Goal: Task Accomplishment & Management: Use online tool/utility

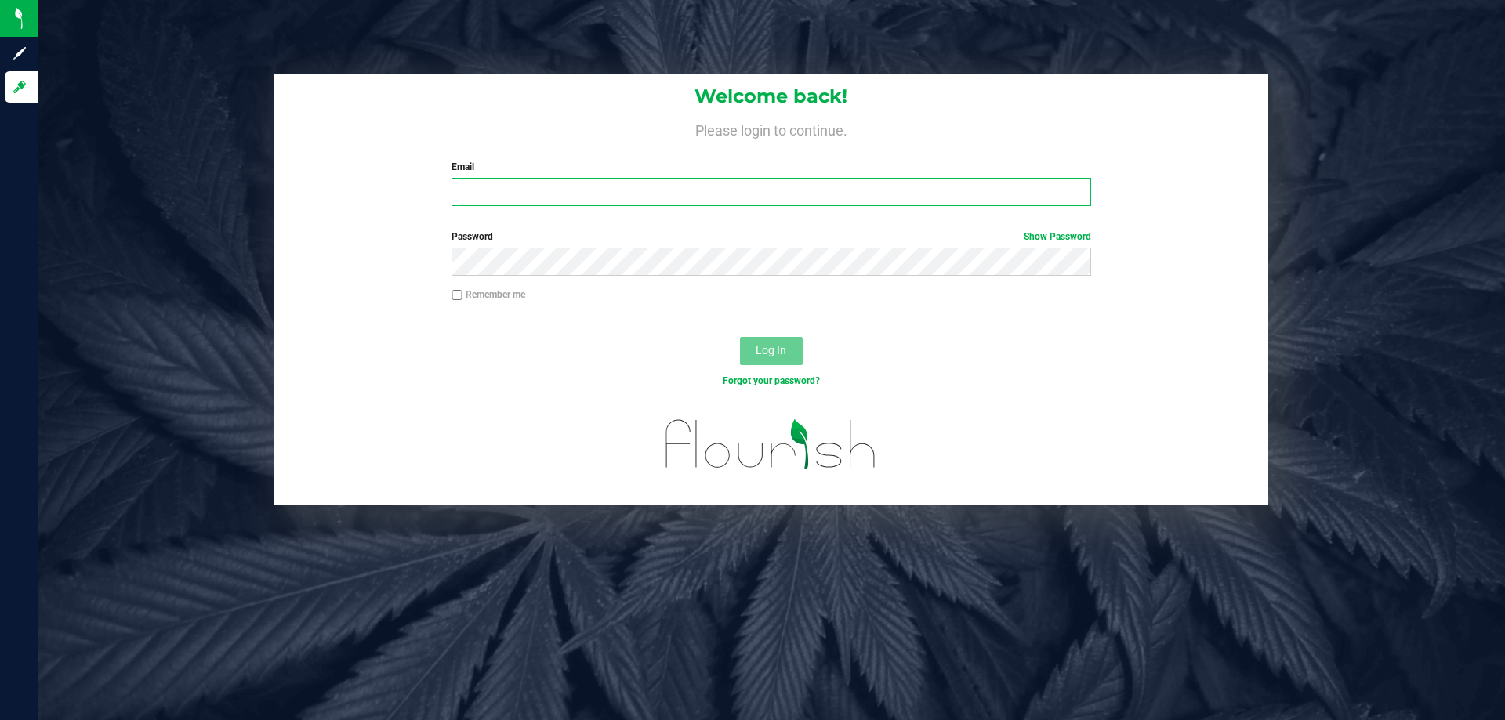
click at [776, 205] on input "Email" at bounding box center [770, 192] width 639 height 28
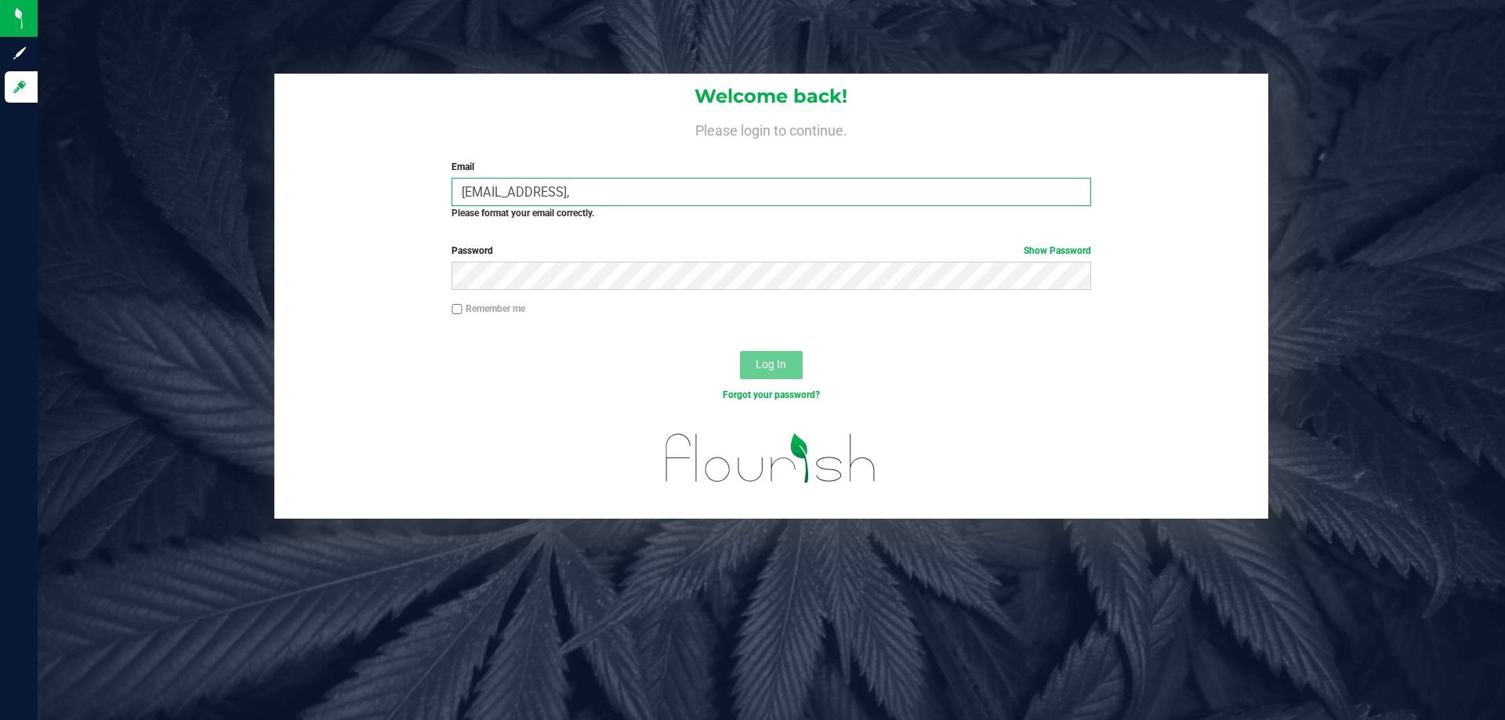
click at [781, 204] on input "[EMAIL_ADDRESS]," at bounding box center [770, 192] width 639 height 28
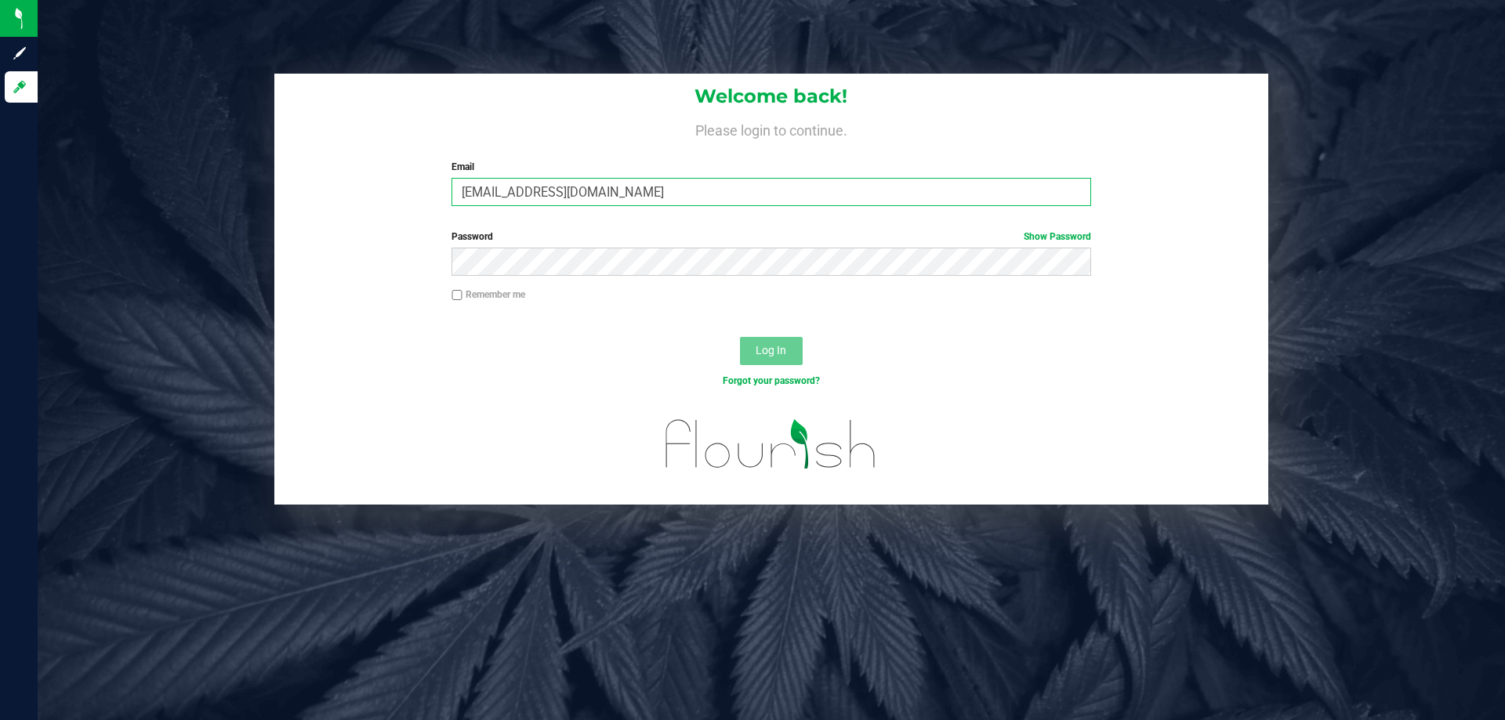
type input "[EMAIL_ADDRESS][DOMAIN_NAME]"
click at [740, 337] on button "Log In" at bounding box center [771, 351] width 63 height 28
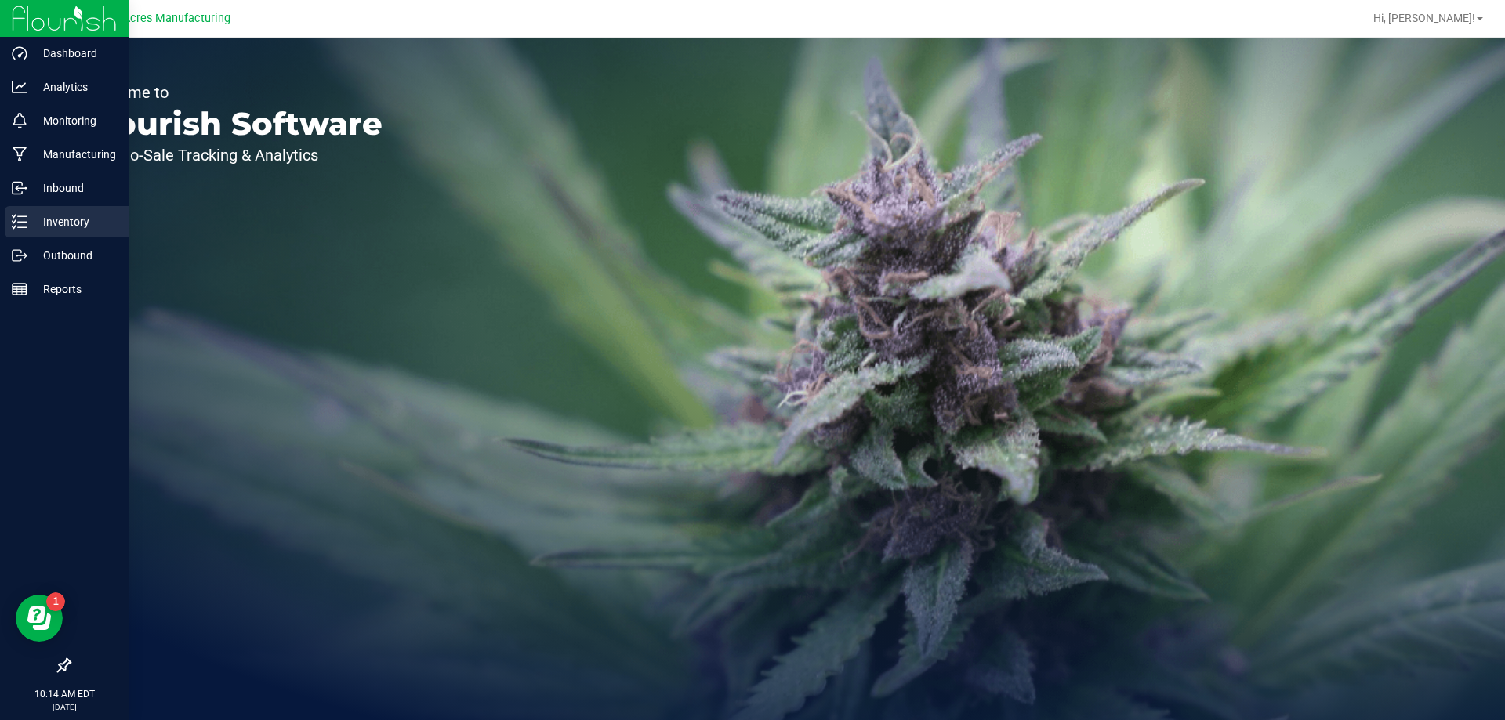
click at [24, 225] on icon at bounding box center [20, 222] width 16 height 16
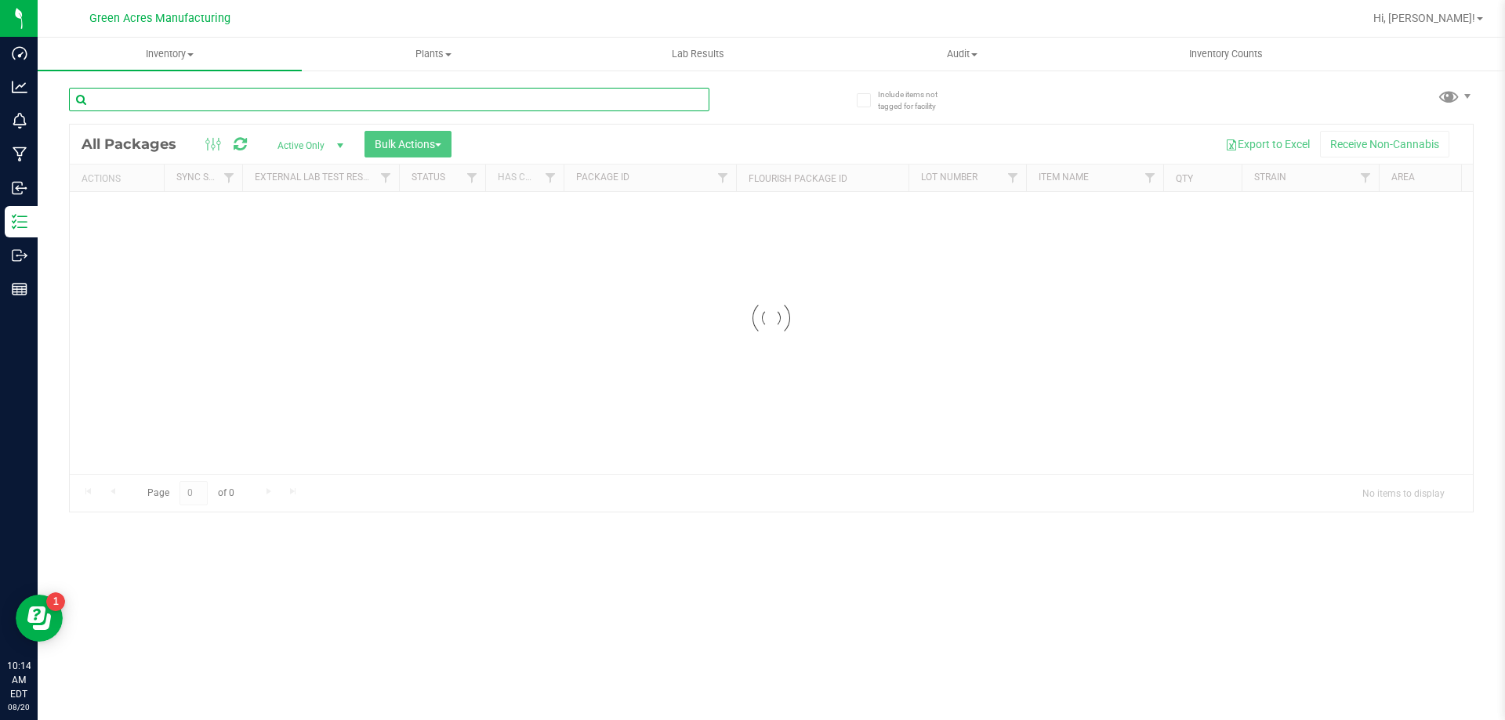
click at [387, 100] on input "text" at bounding box center [389, 100] width 640 height 24
type input "2282620190510368"
drag, startPoint x: 643, startPoint y: 604, endPoint x: 589, endPoint y: 624, distance: 58.3
click at [642, 386] on div "Inventory All packages All inventory Waste log Create inventory Plants All plan…" at bounding box center [771, 379] width 1467 height 683
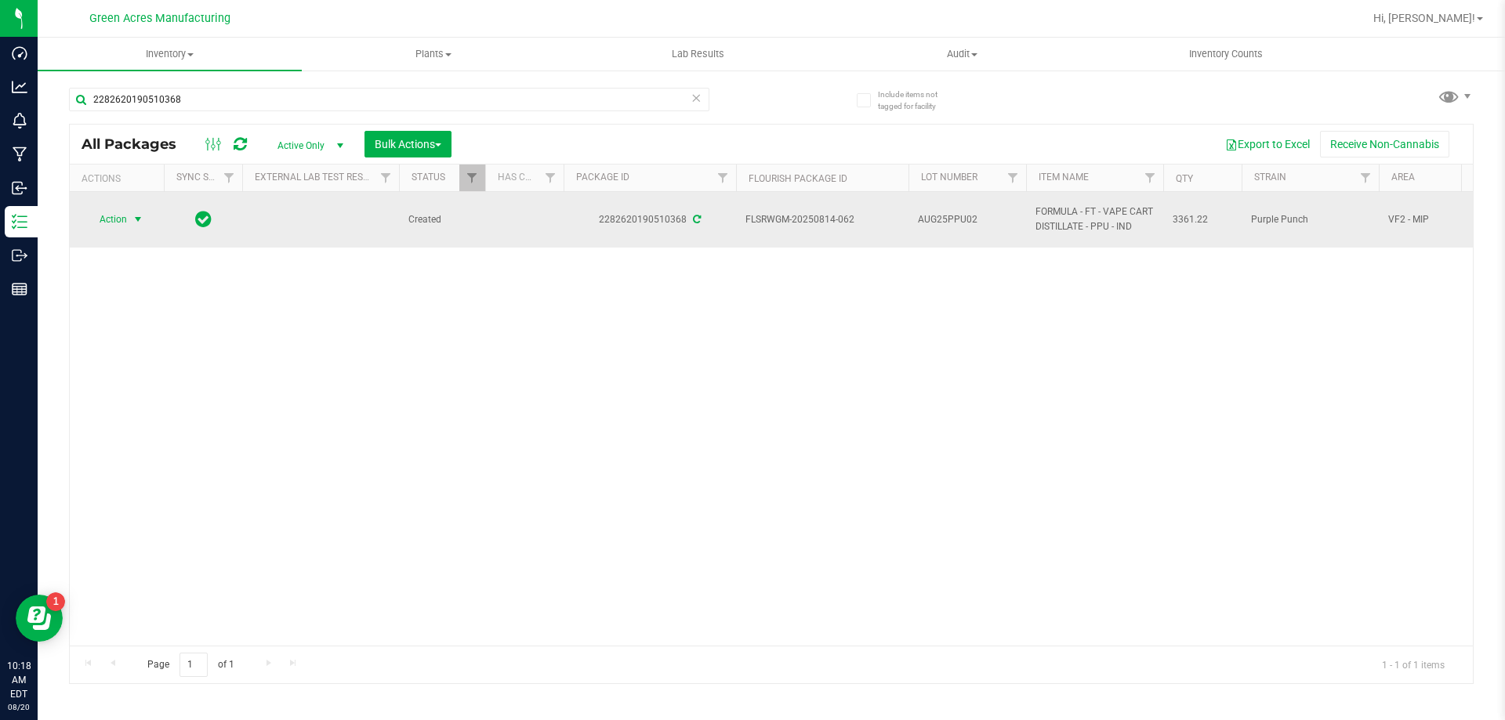
click at [115, 226] on span "Action" at bounding box center [106, 219] width 42 height 22
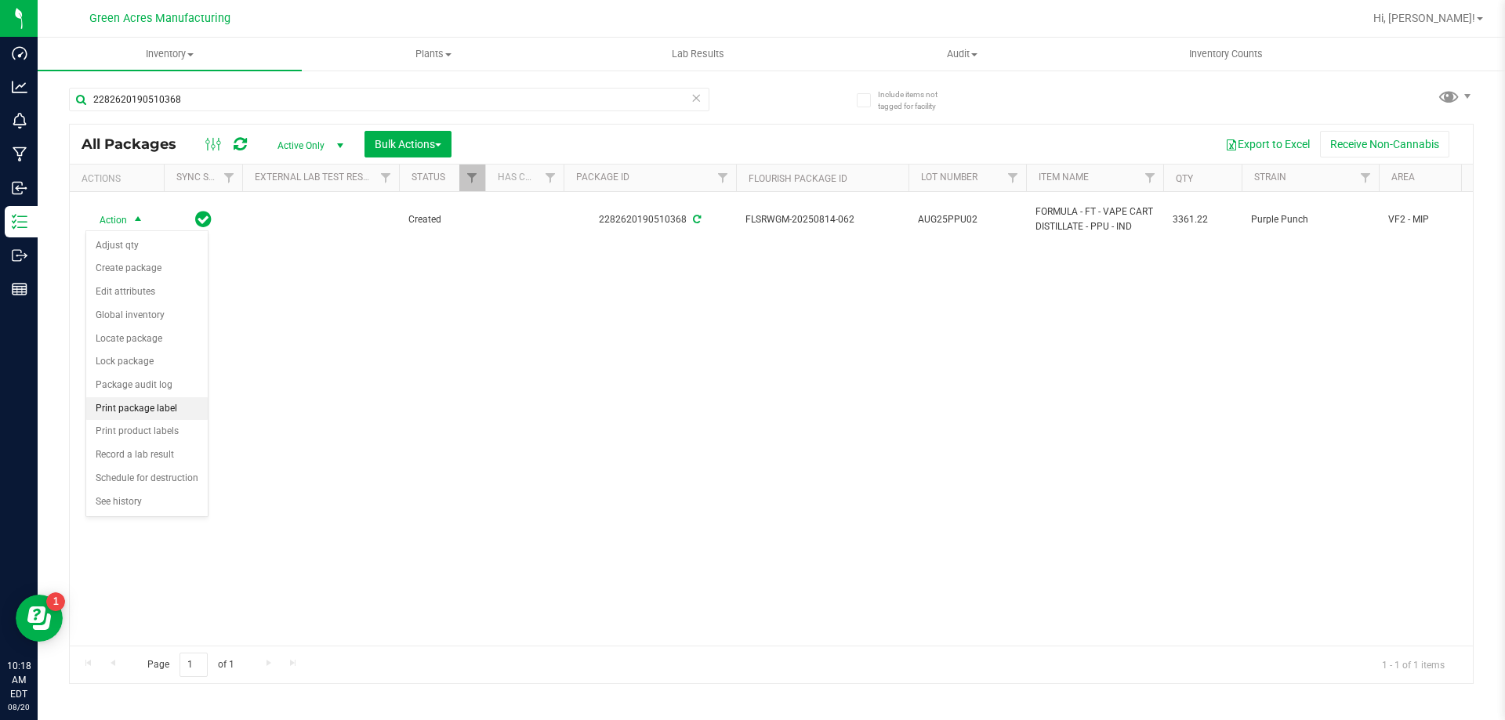
click at [179, 386] on li "Print package label" at bounding box center [146, 409] width 121 height 24
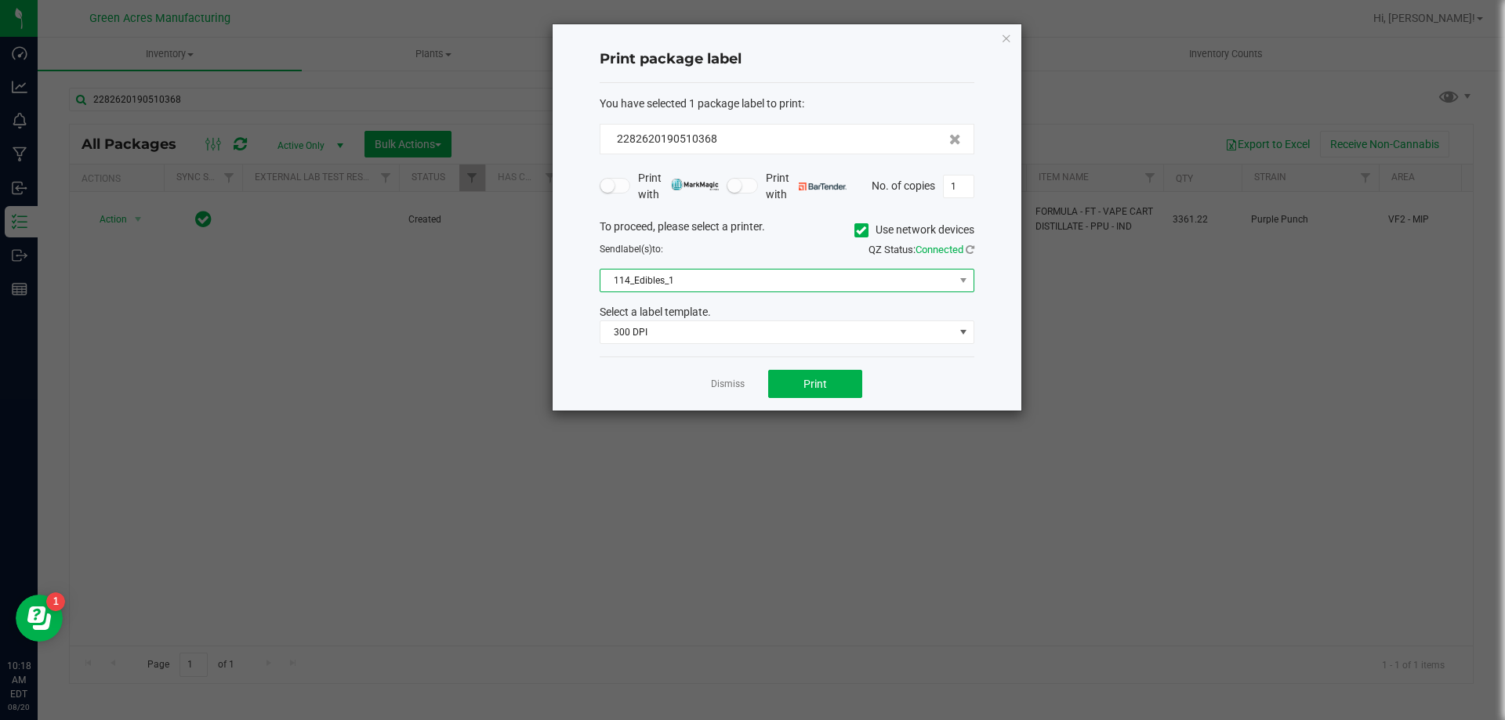
click at [780, 282] on span "114_Edibles_1" at bounding box center [776, 281] width 353 height 22
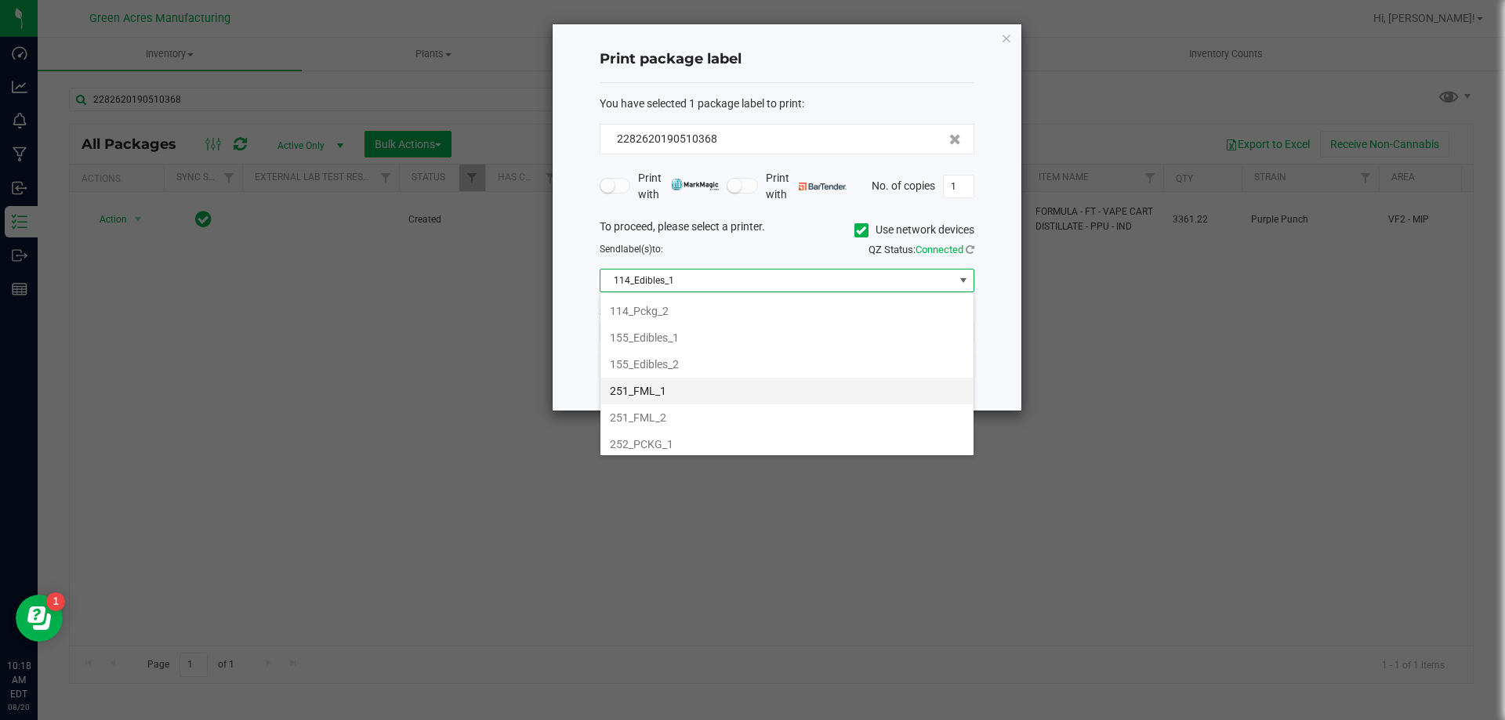
scroll to position [157, 0]
click at [685, 370] on li "252_PCKG_1" at bounding box center [786, 366] width 373 height 27
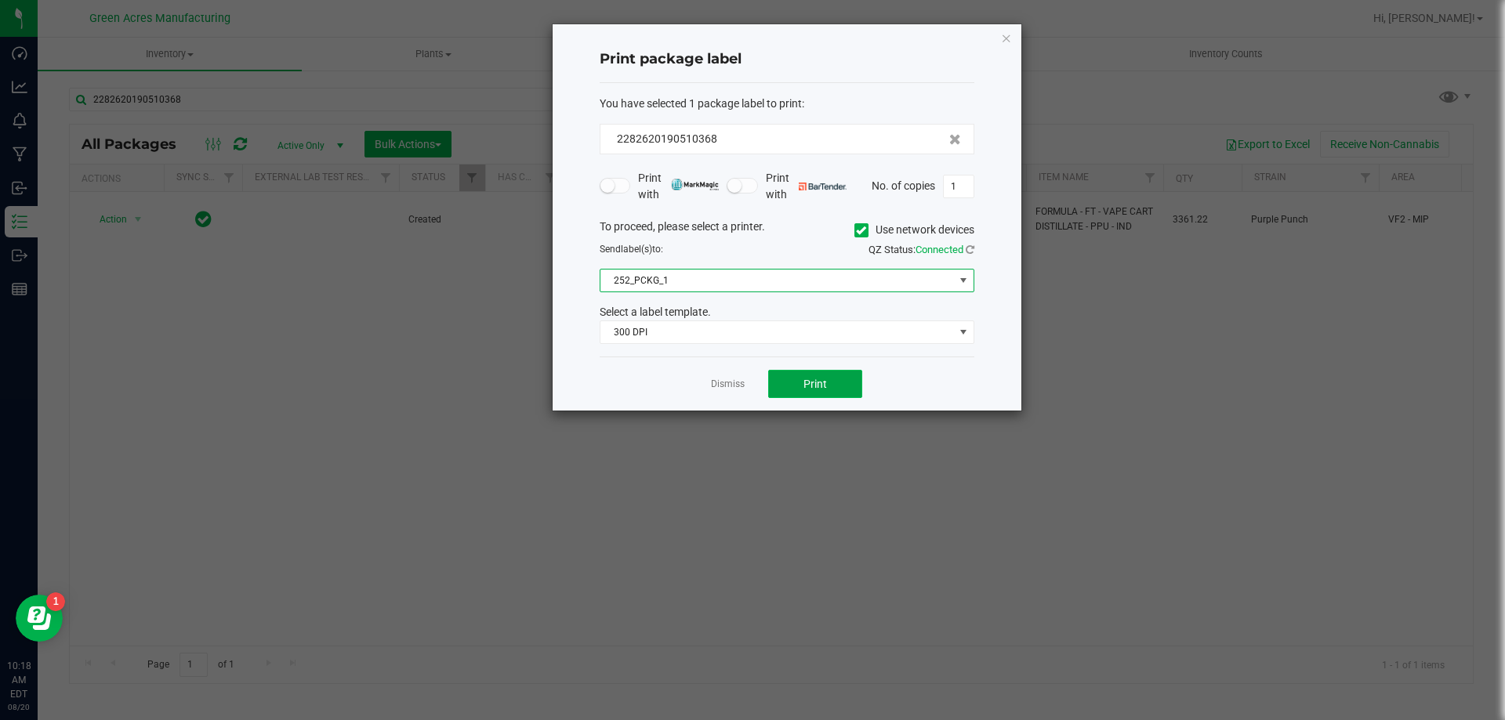
click at [820, 382] on button "Print" at bounding box center [815, 384] width 94 height 28
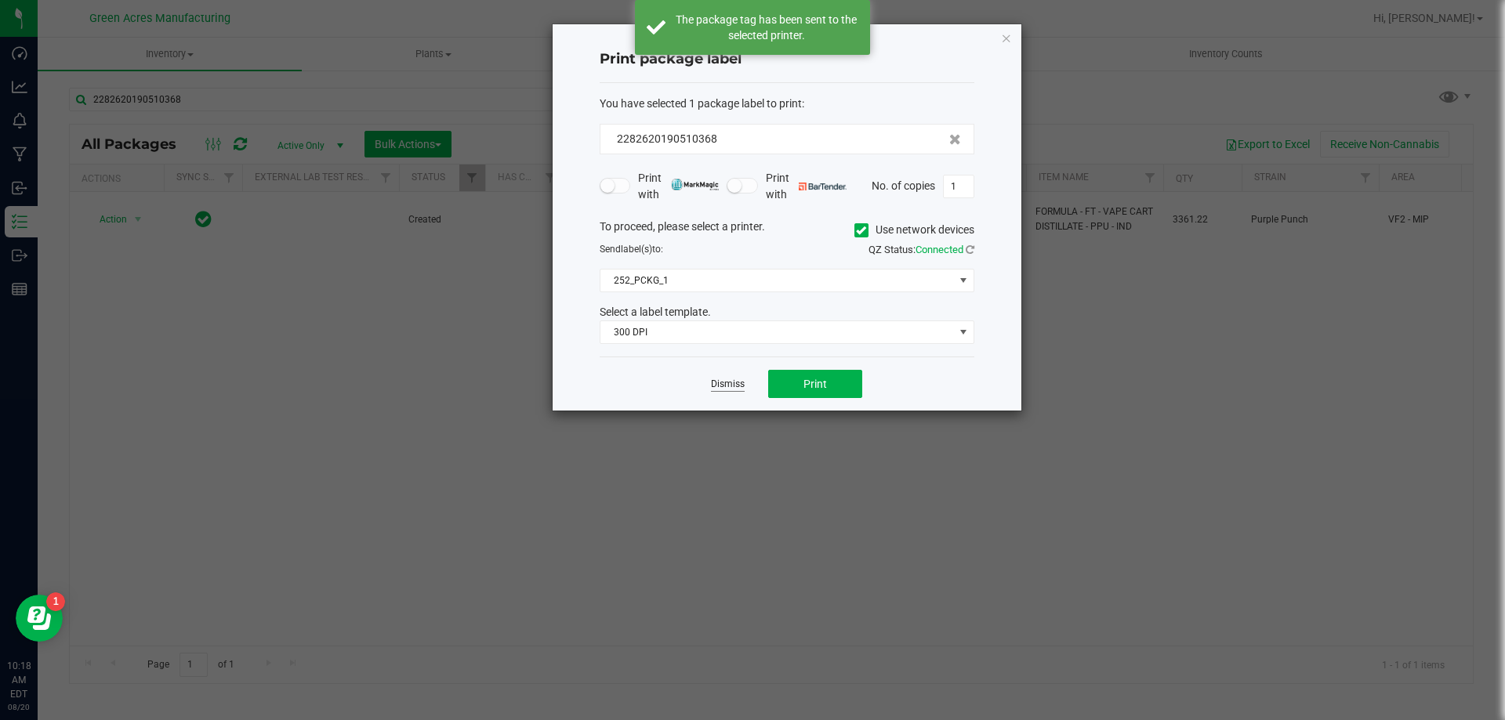
click at [737, 383] on link "Dismiss" at bounding box center [728, 384] width 34 height 13
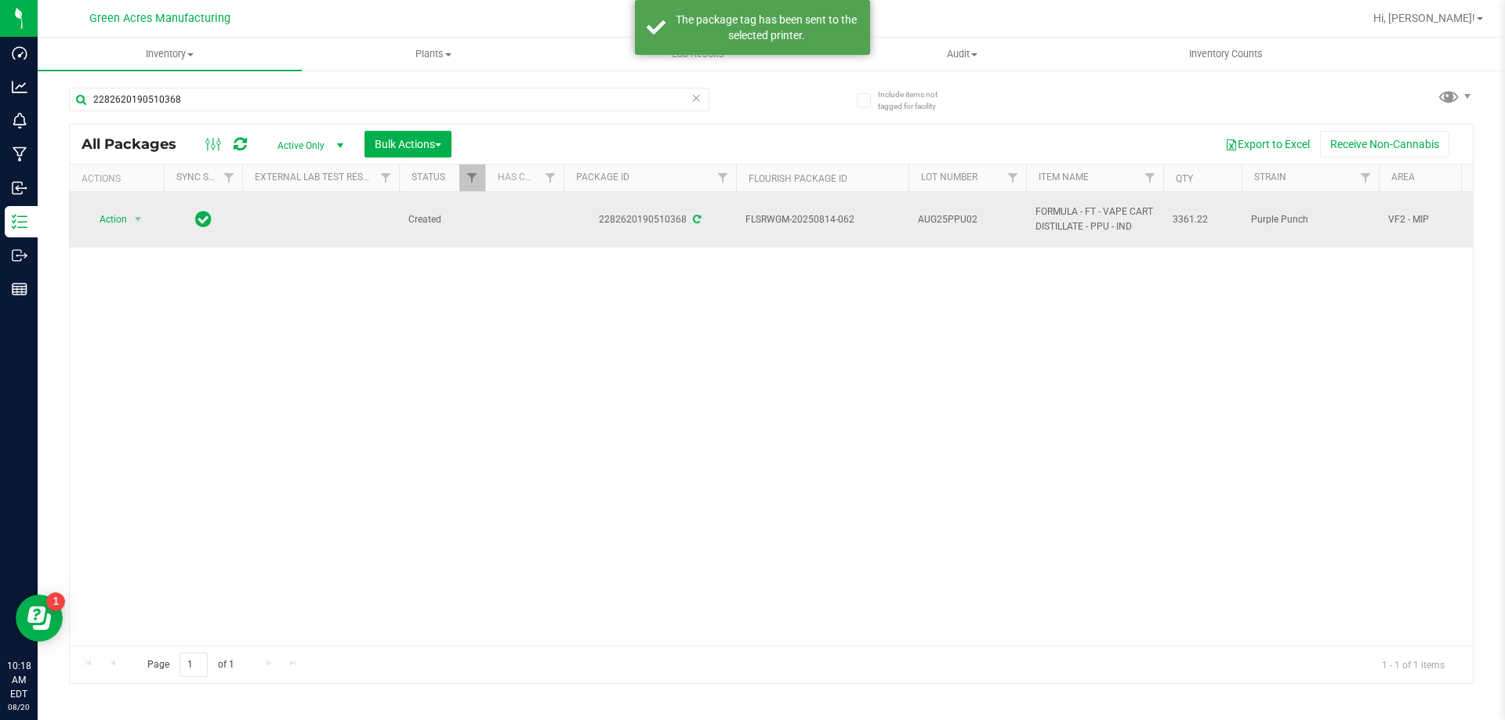
click at [820, 204] on td "AUG25PPU02" at bounding box center [967, 220] width 118 height 56
type input "AUG25PPU02-0820"
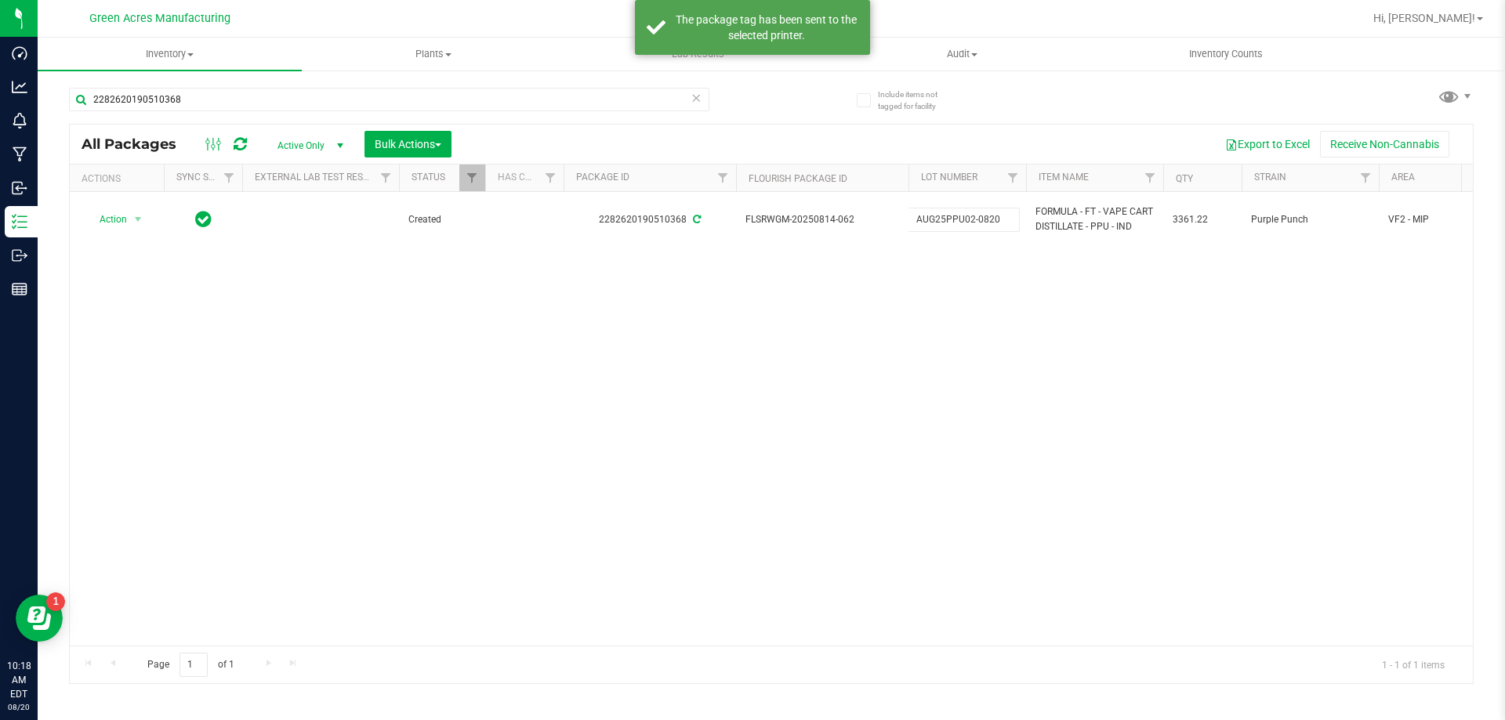
click at [820, 337] on div "All Packages Active Only Active Only Lab Samples Locked All External Internal B…" at bounding box center [771, 404] width 1404 height 560
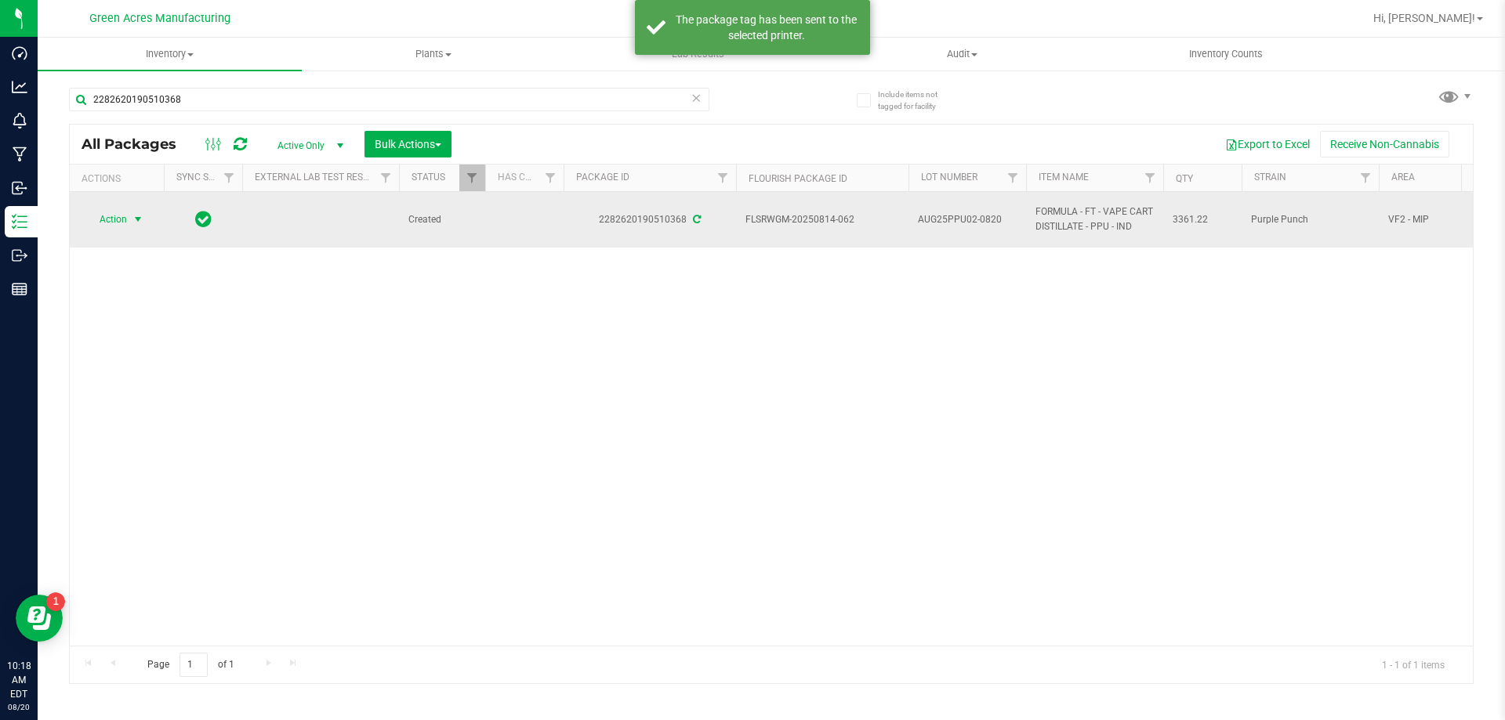
click at [107, 216] on span "Action" at bounding box center [106, 219] width 42 height 22
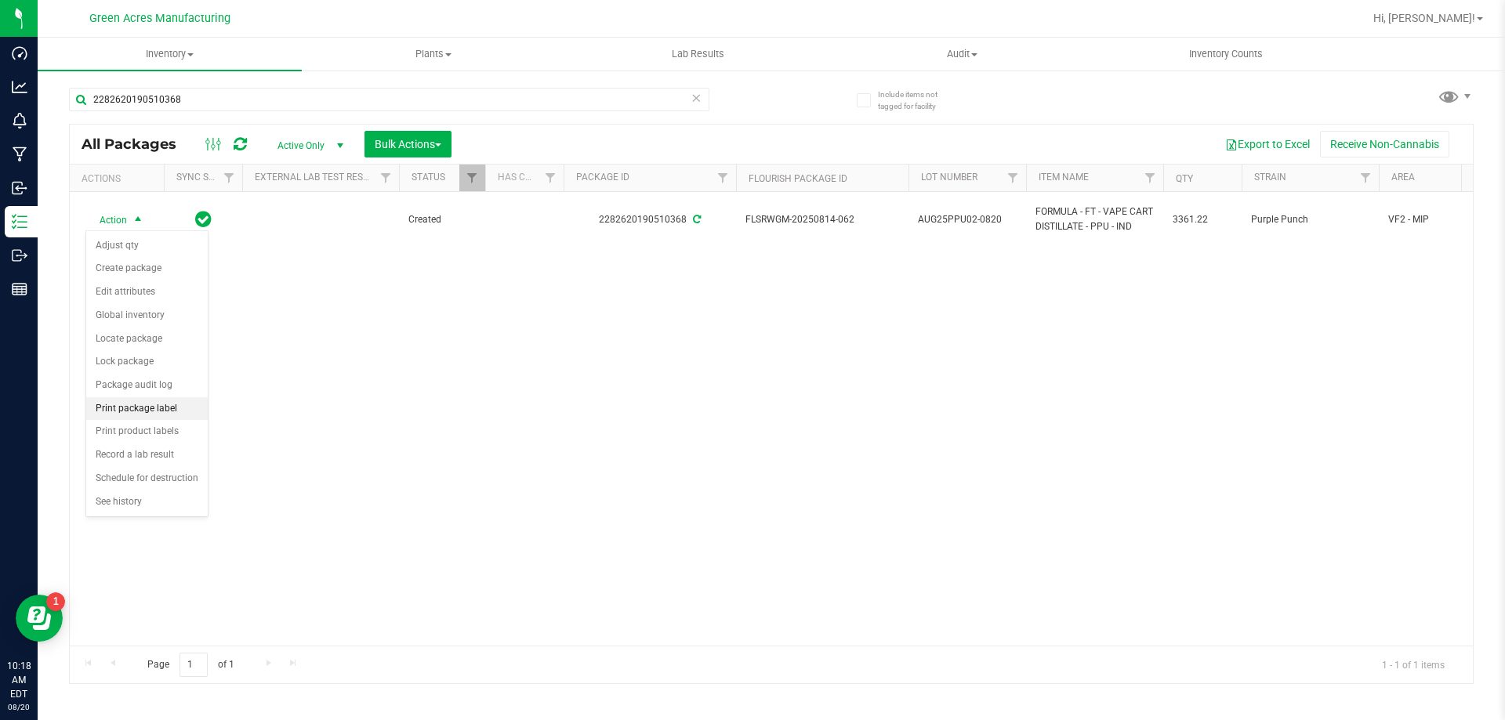
click at [117, 386] on li "Print package label" at bounding box center [146, 409] width 121 height 24
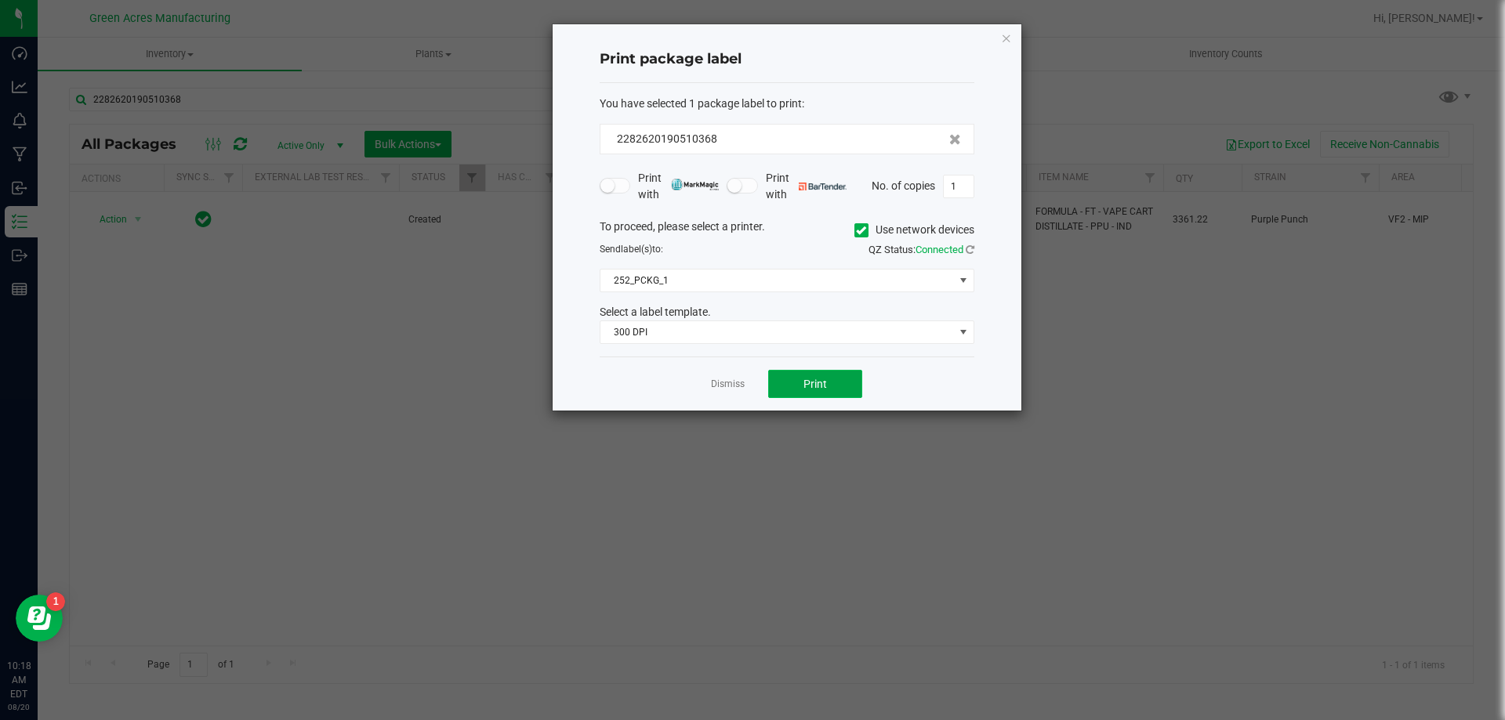
click at [815, 373] on button "Print" at bounding box center [815, 384] width 94 height 28
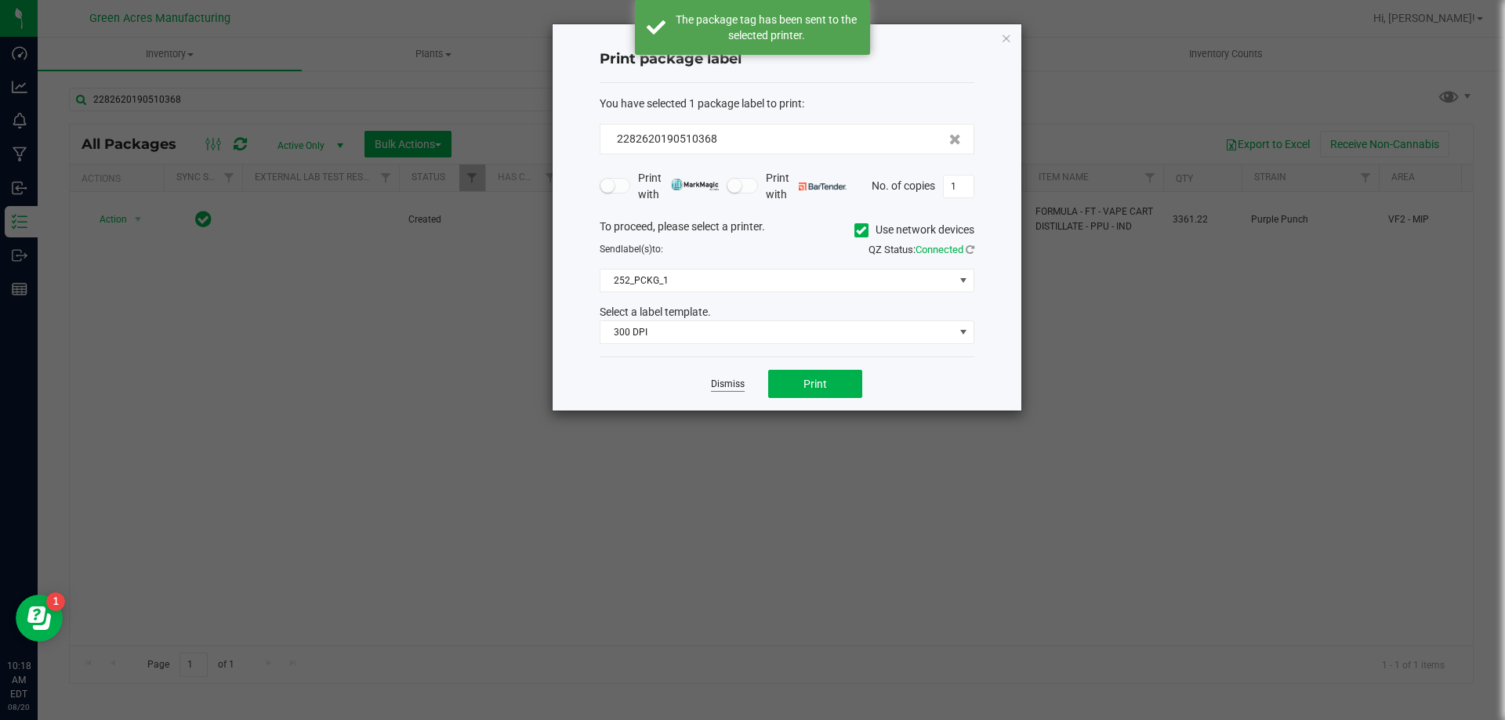
click at [726, 386] on link "Dismiss" at bounding box center [728, 384] width 34 height 13
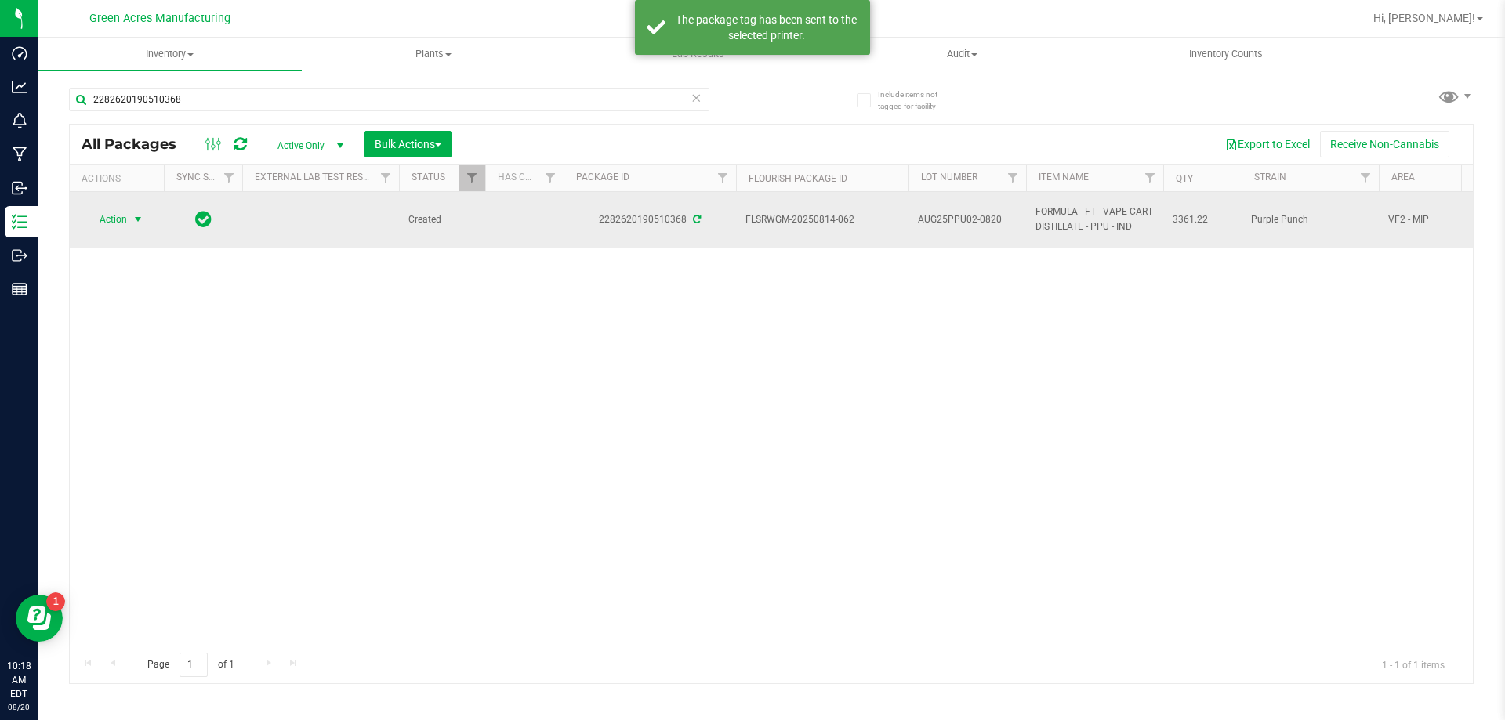
click at [125, 223] on span "Action" at bounding box center [106, 219] width 42 height 22
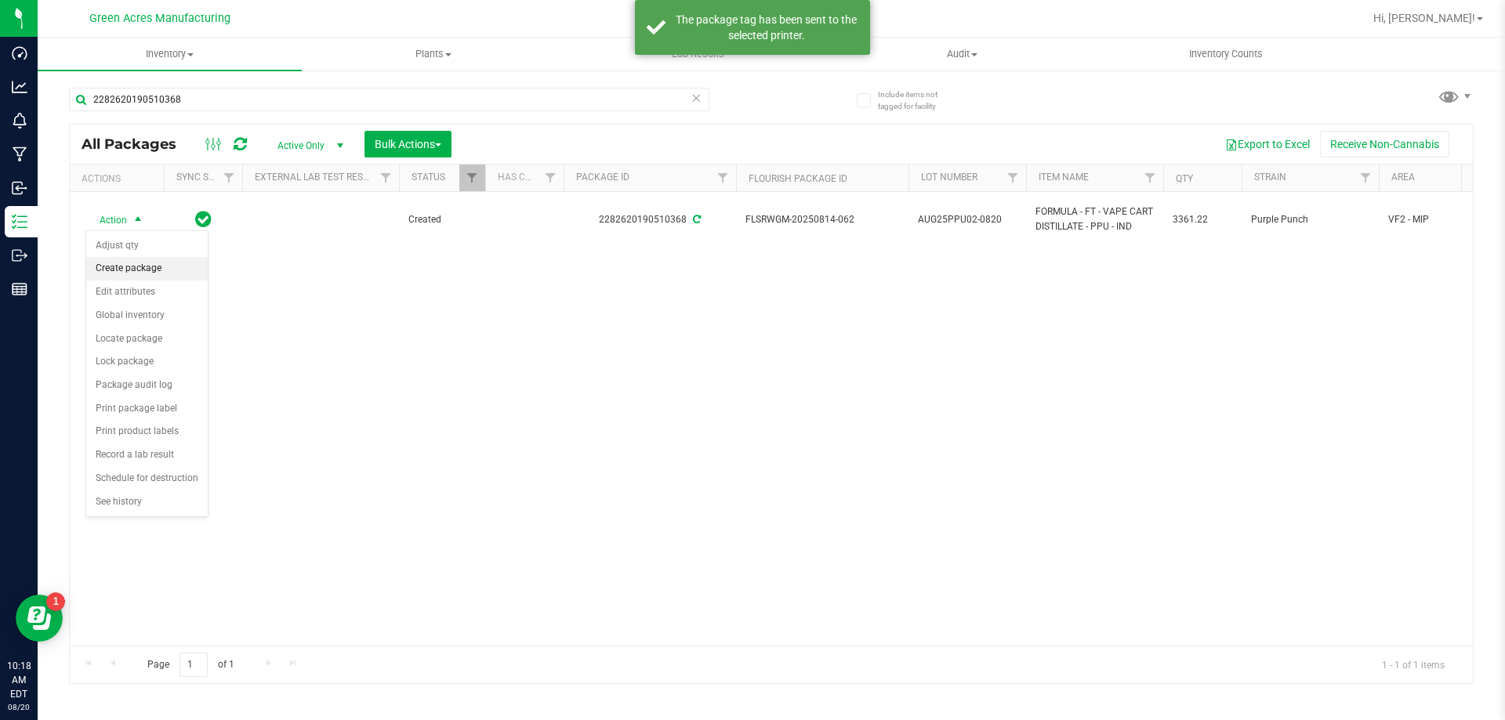
click at [150, 267] on li "Create package" at bounding box center [146, 269] width 121 height 24
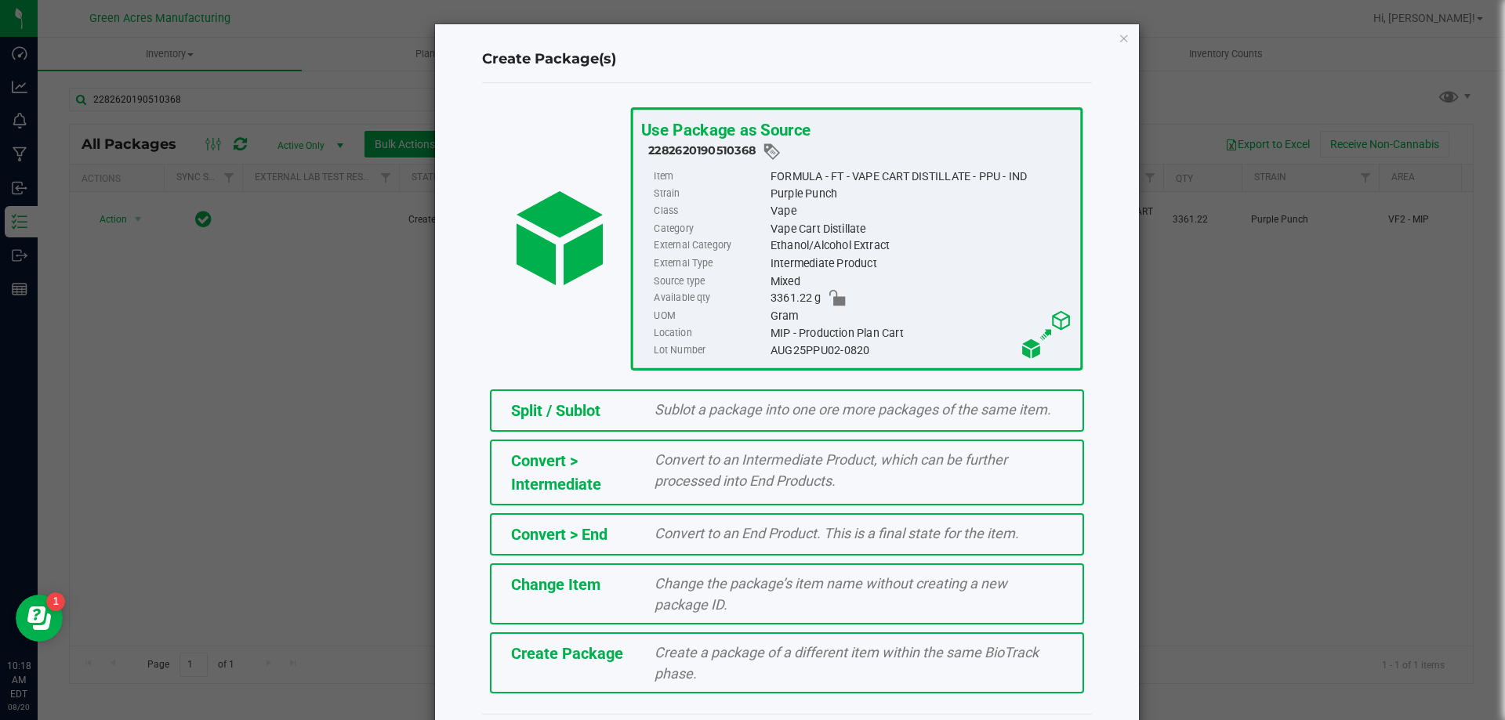
click at [563, 386] on div "Create Package Create a package of a different item within the same BioTrack ph…" at bounding box center [787, 662] width 594 height 61
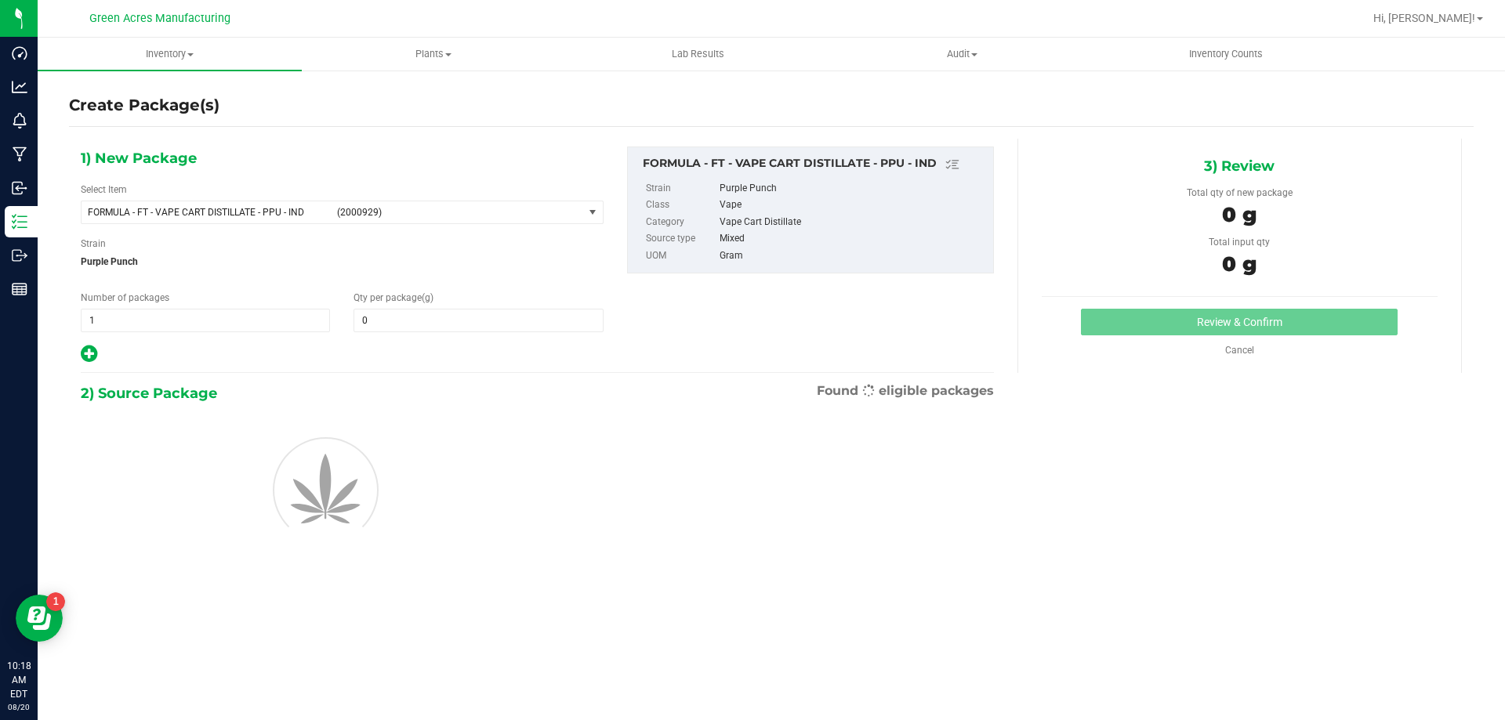
type input "0.0000"
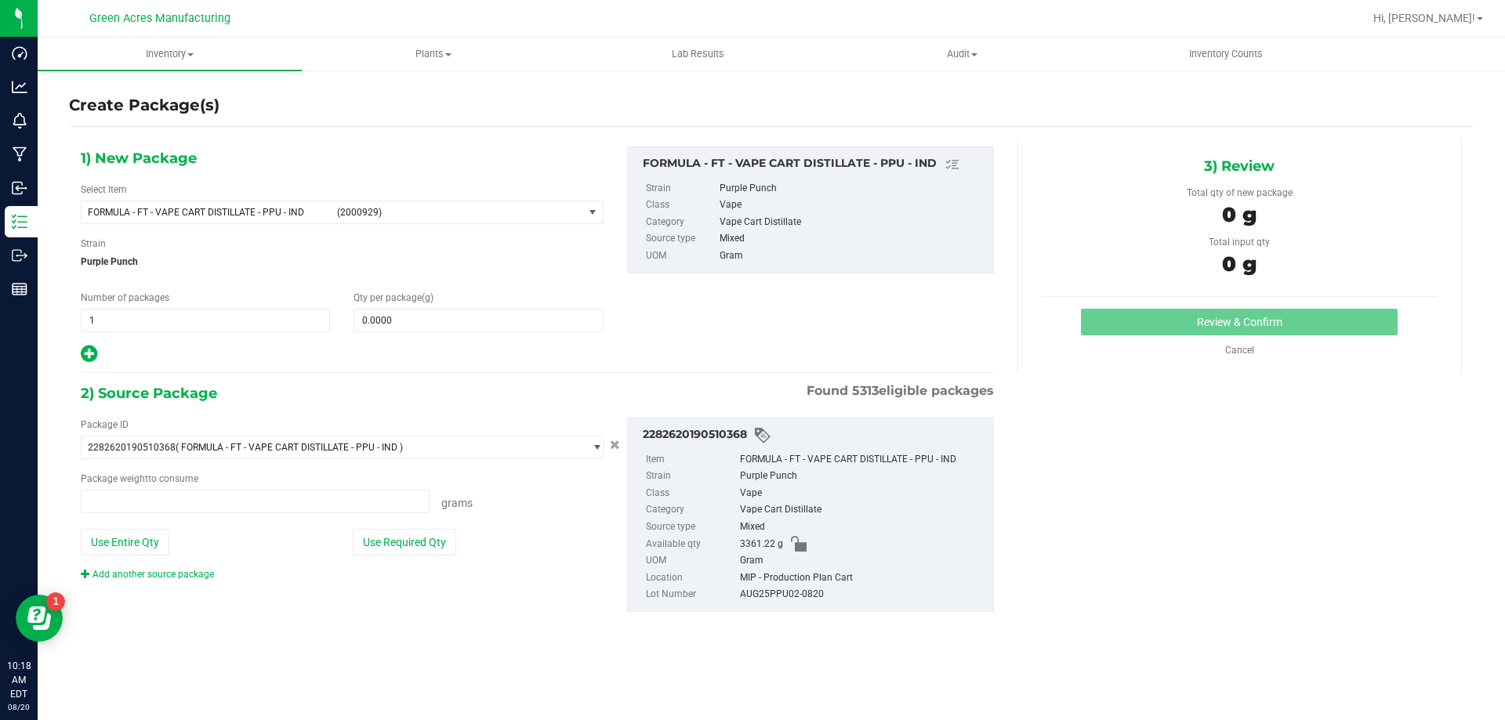
type input "0.0000 g"
click at [229, 220] on span "FORMULA - FT - VAPE CART DISTILLATE - PPU - IND (2000929)" at bounding box center [333, 212] width 502 height 22
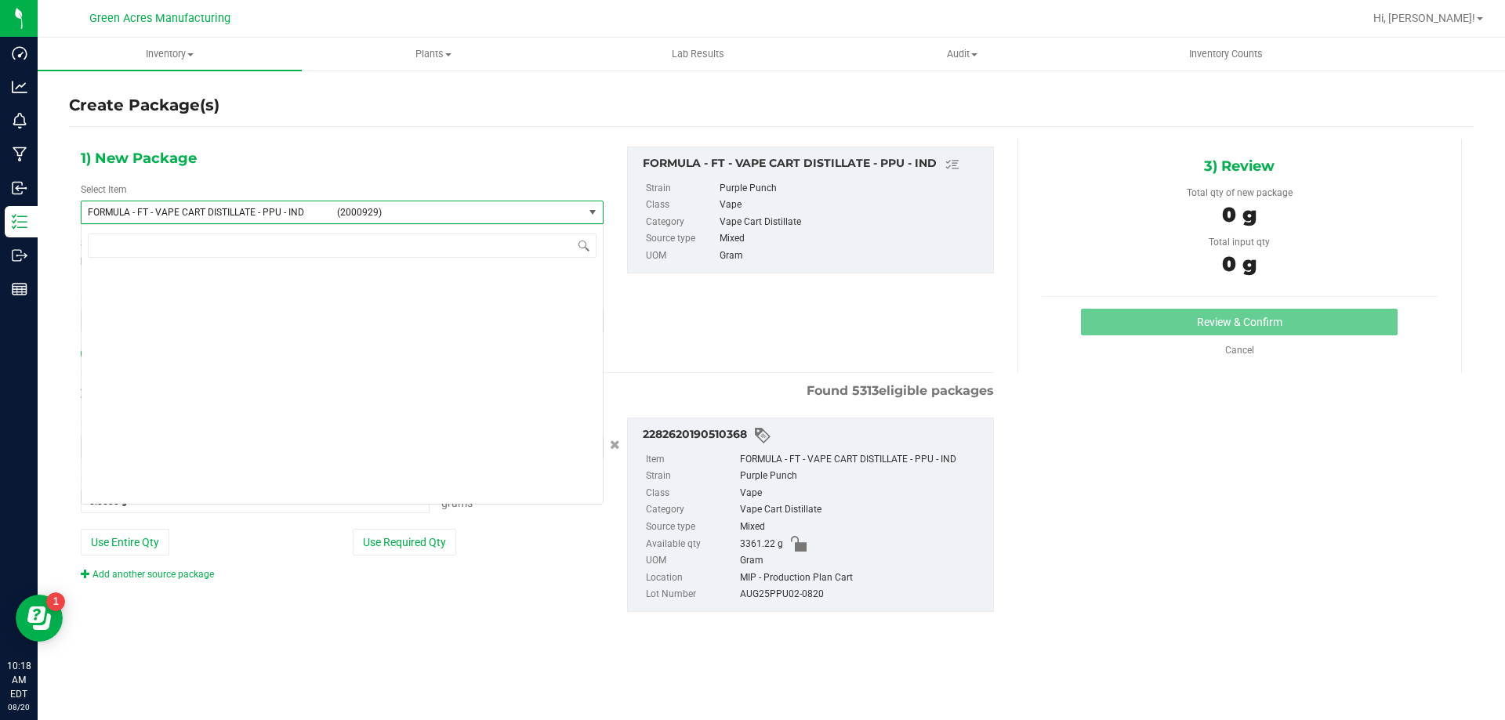
scroll to position [31861, 0]
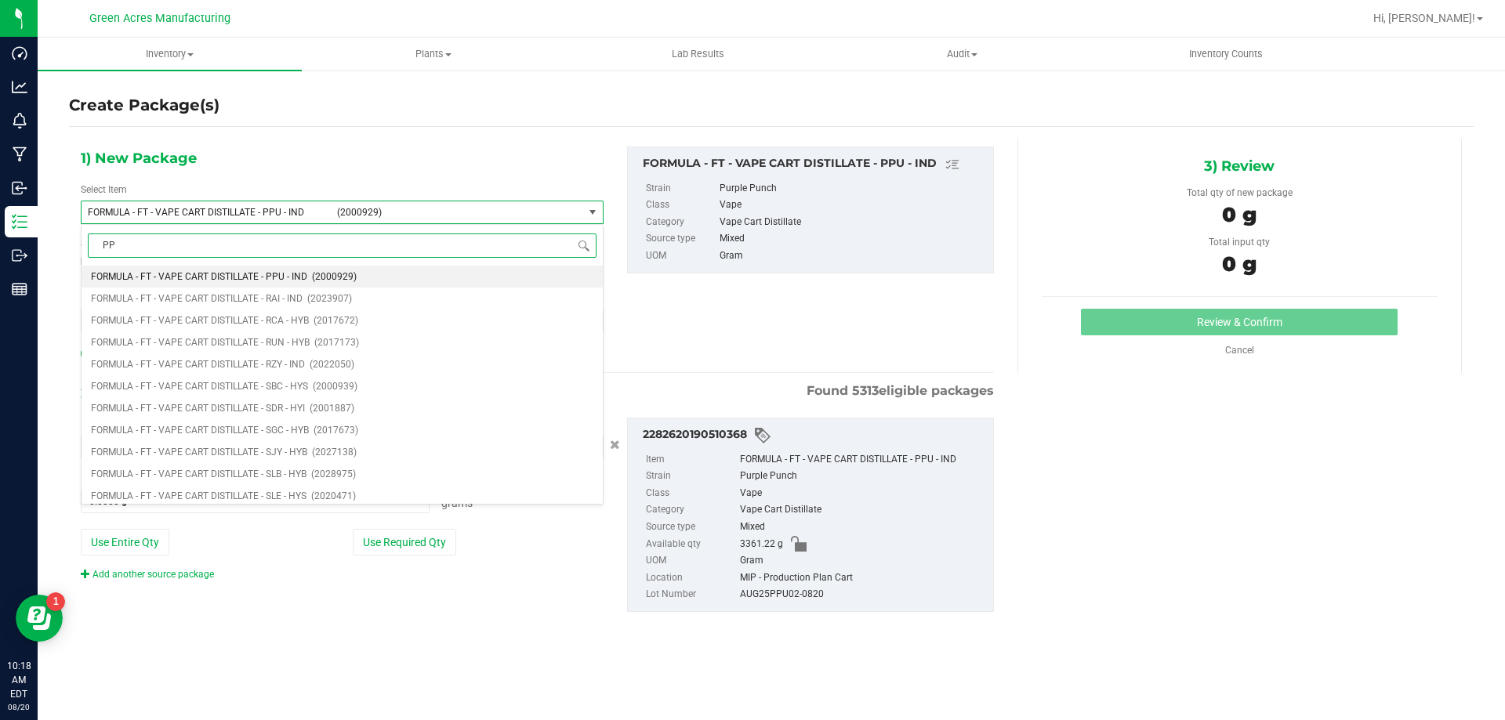
type input "PPU"
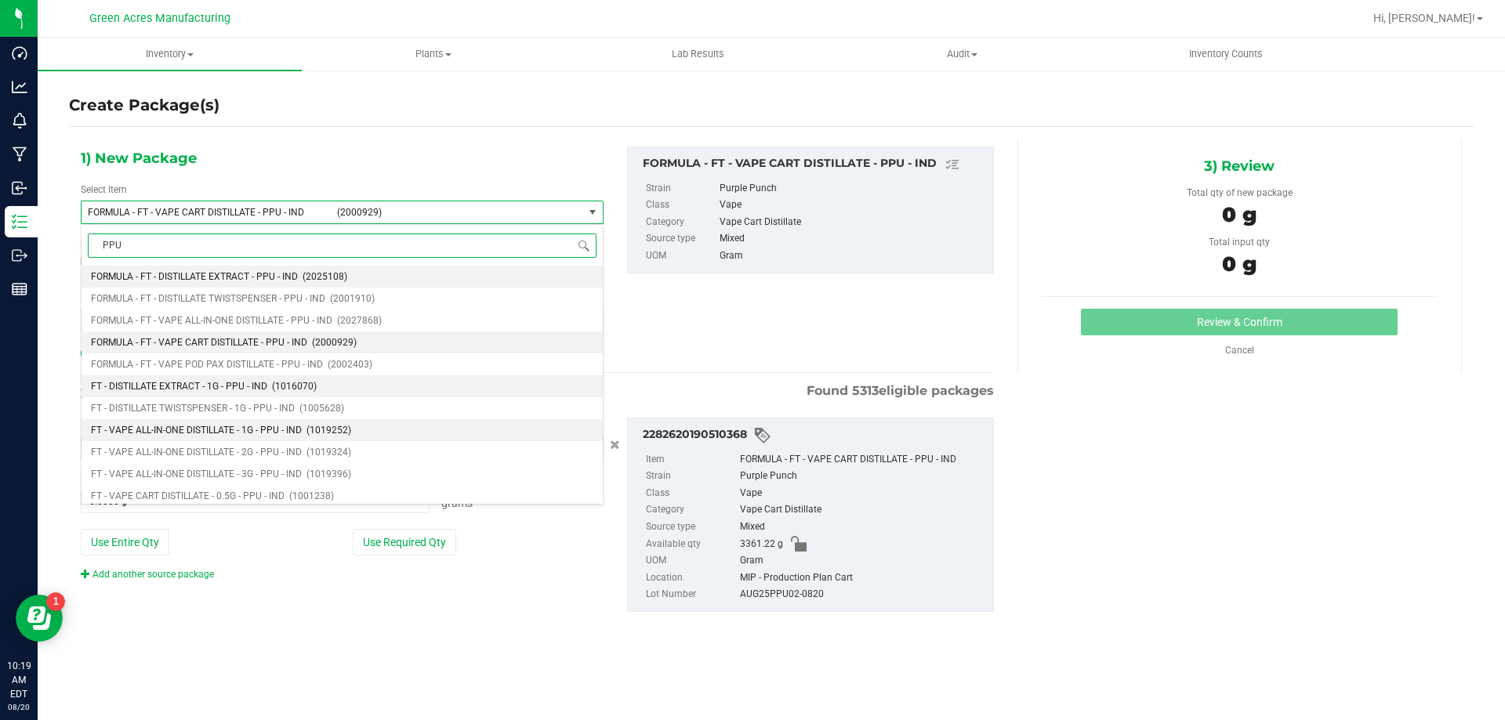
scroll to position [78, 0]
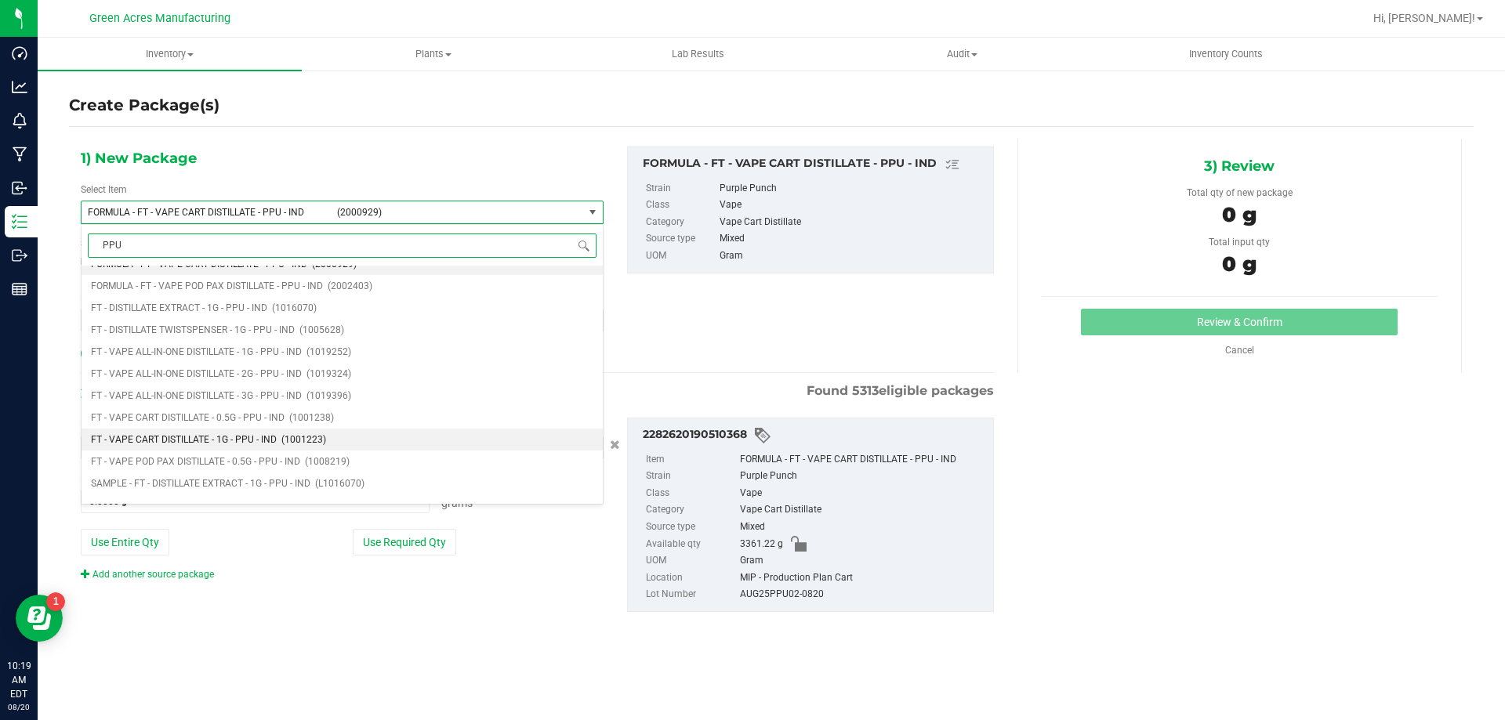
click at [288, 386] on span "(1001223)" at bounding box center [303, 439] width 45 height 11
type input "0"
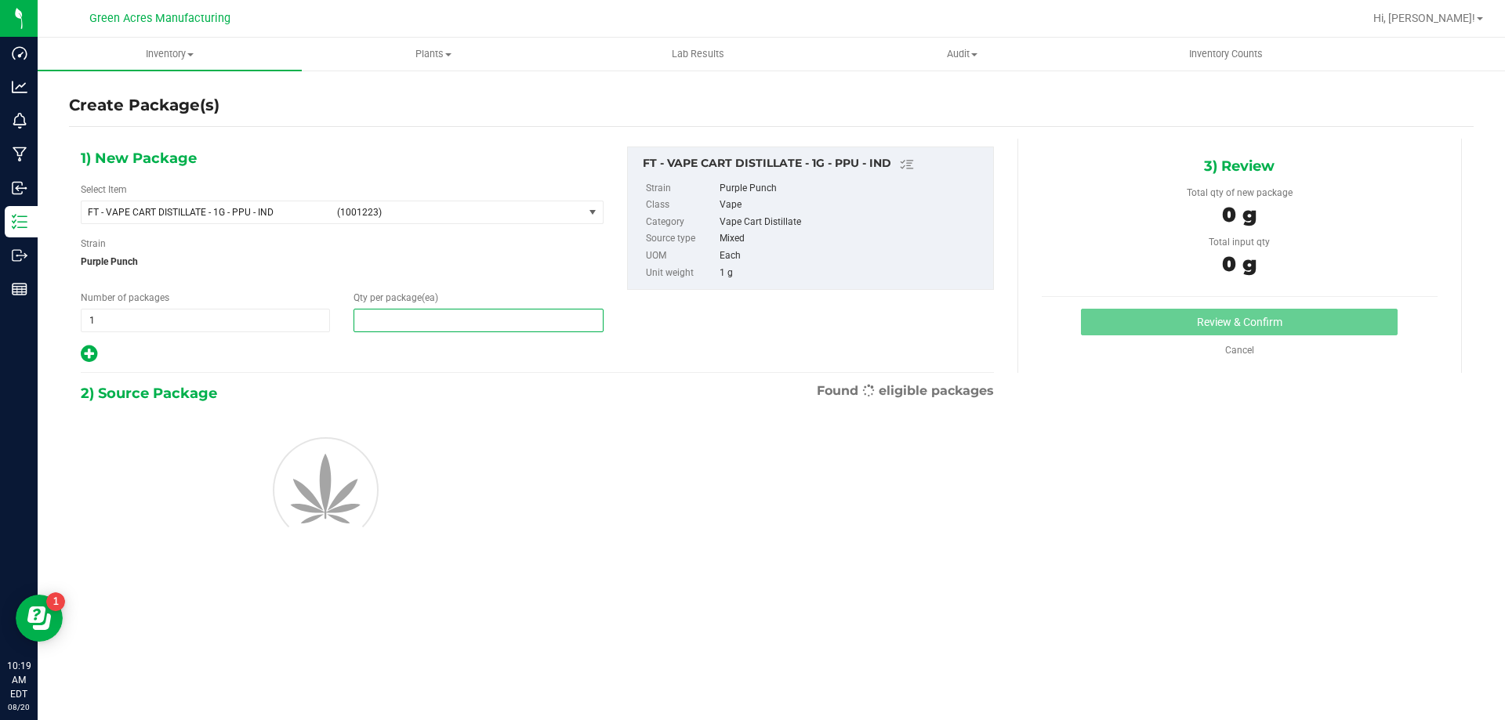
click at [442, 326] on span at bounding box center [477, 321] width 249 height 24
type input "1"
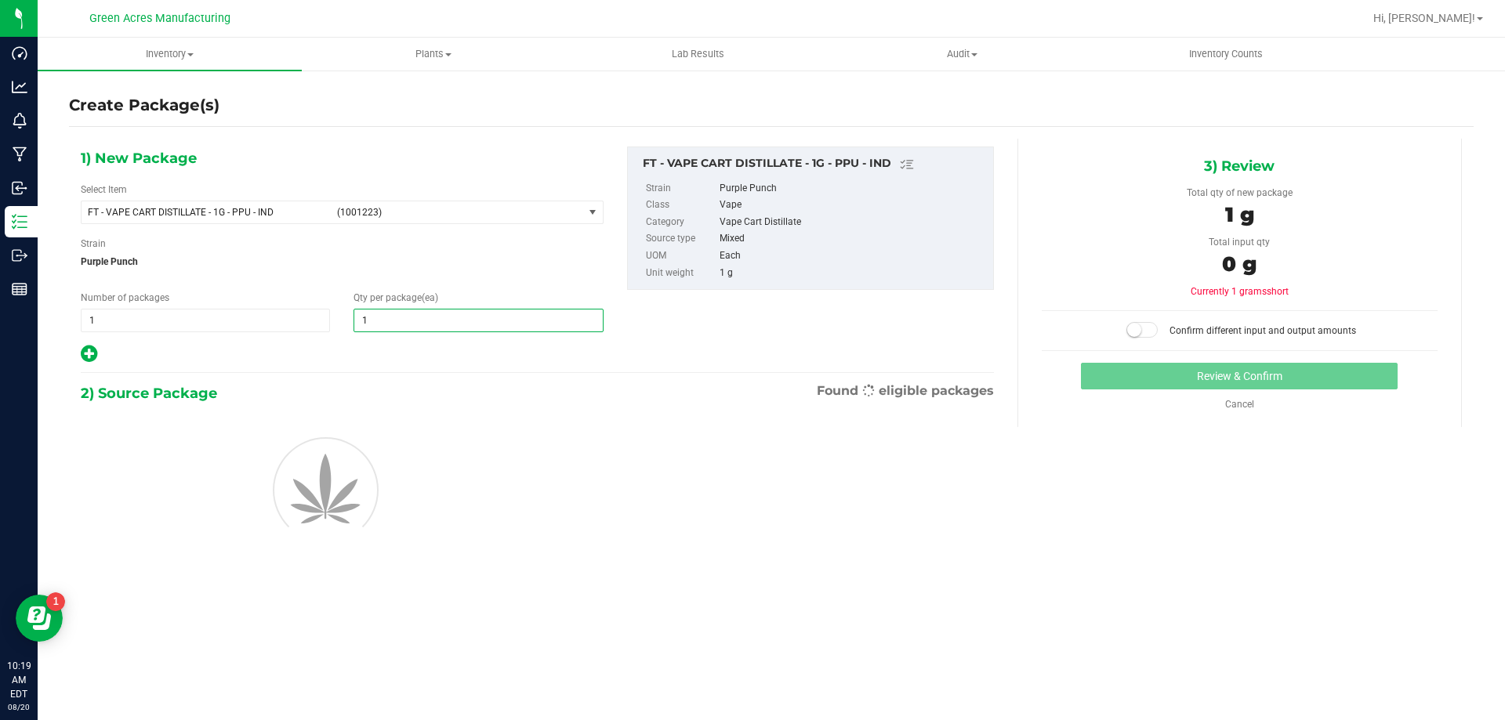
type input "1"
click at [403, 386] on div at bounding box center [342, 488] width 546 height 141
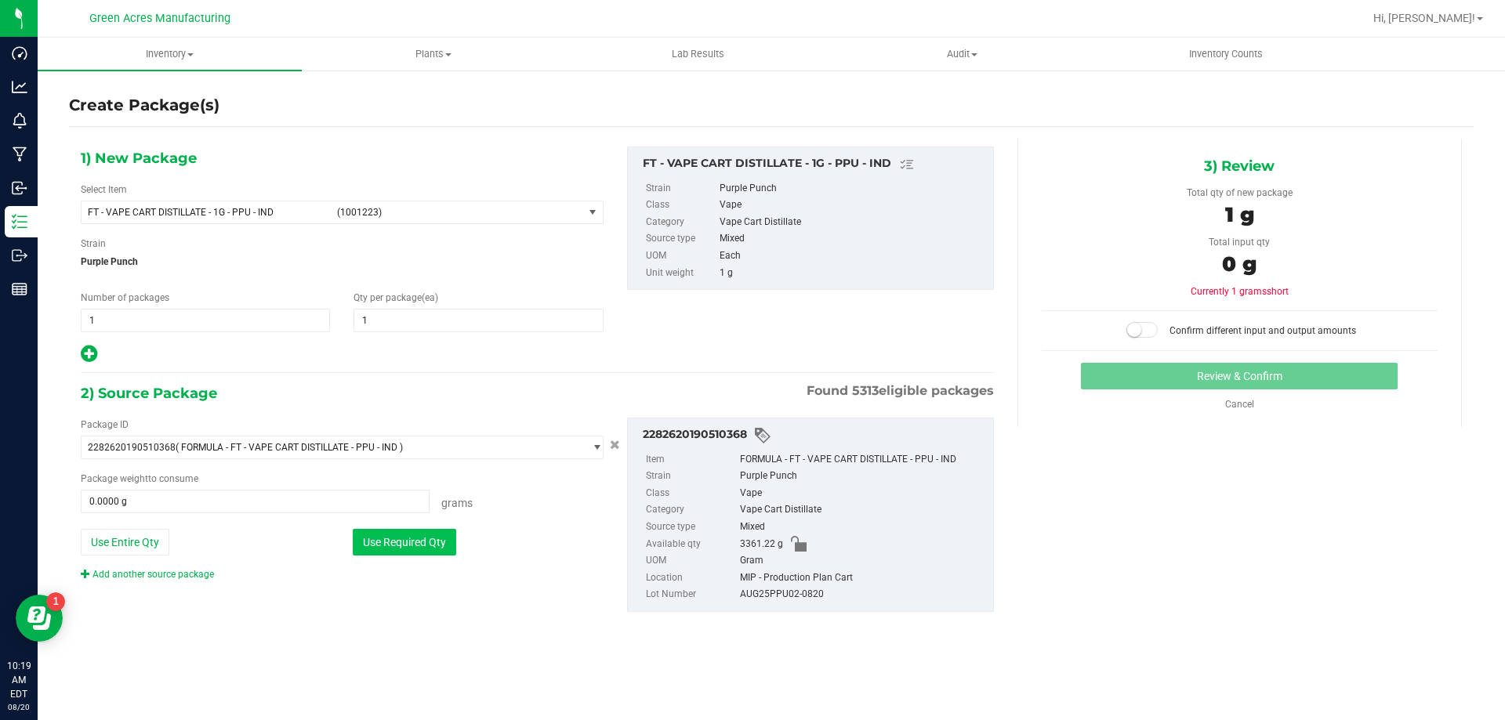
click at [390, 386] on button "Use Required Qty" at bounding box center [404, 542] width 103 height 27
type input "1.0000 g"
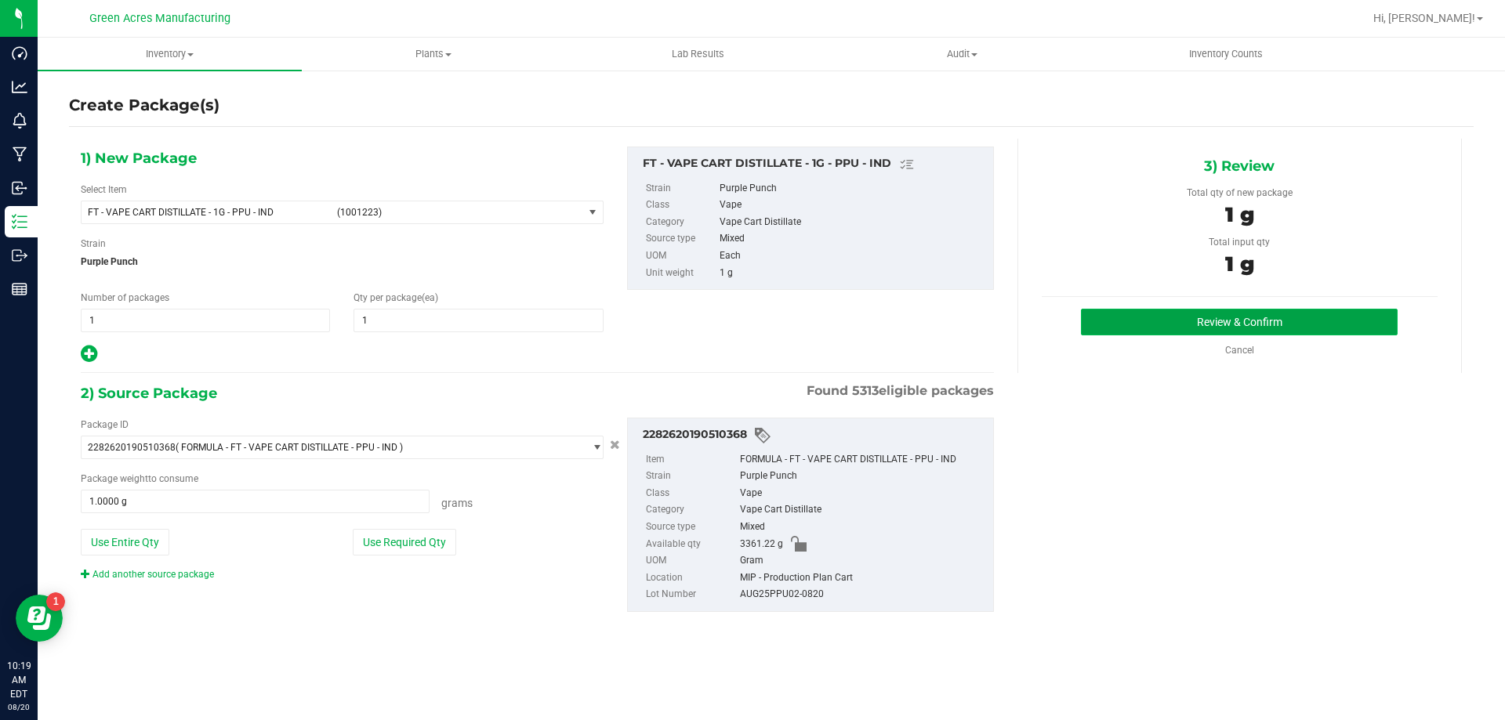
click at [820, 321] on button "Review & Confirm" at bounding box center [1239, 322] width 317 height 27
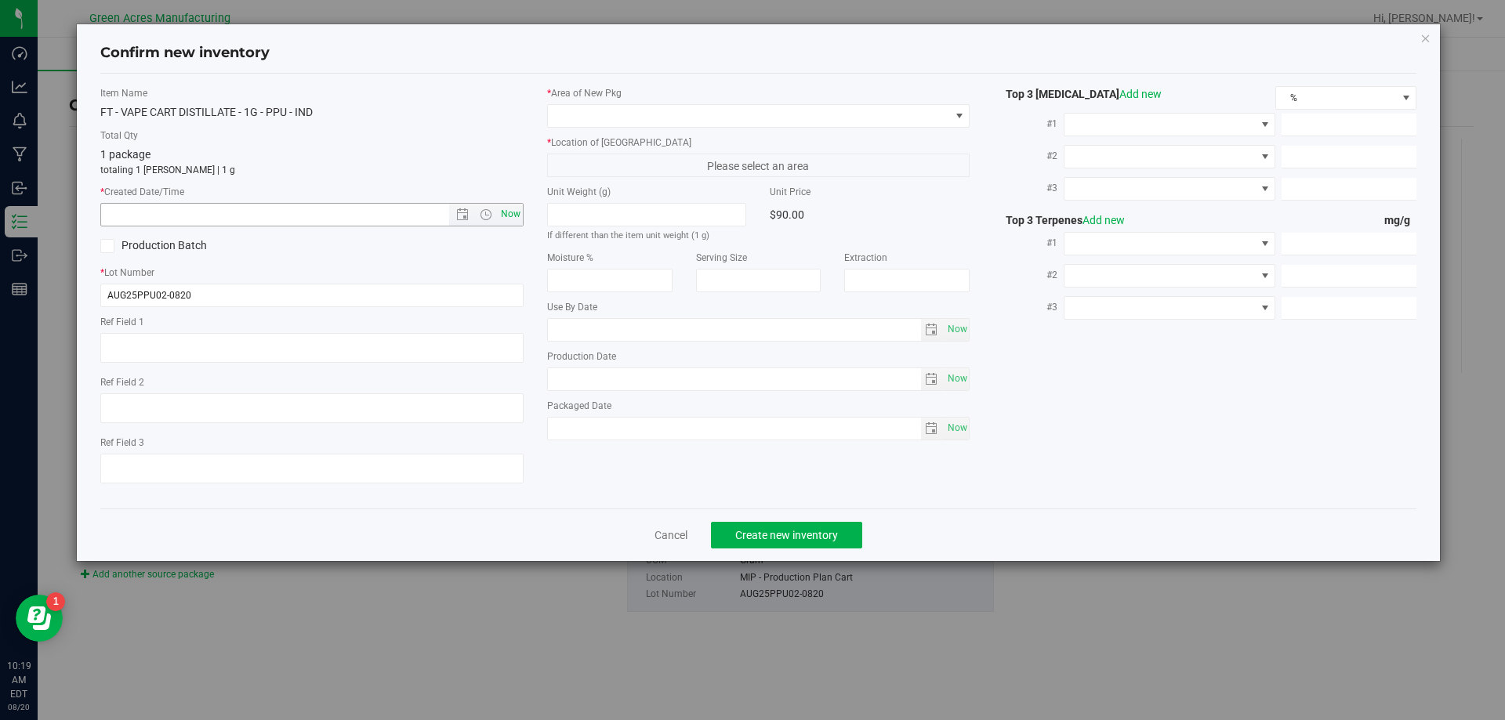
click at [514, 208] on span "Now" at bounding box center [510, 214] width 27 height 23
type input "[DATE] 10:19 AM"
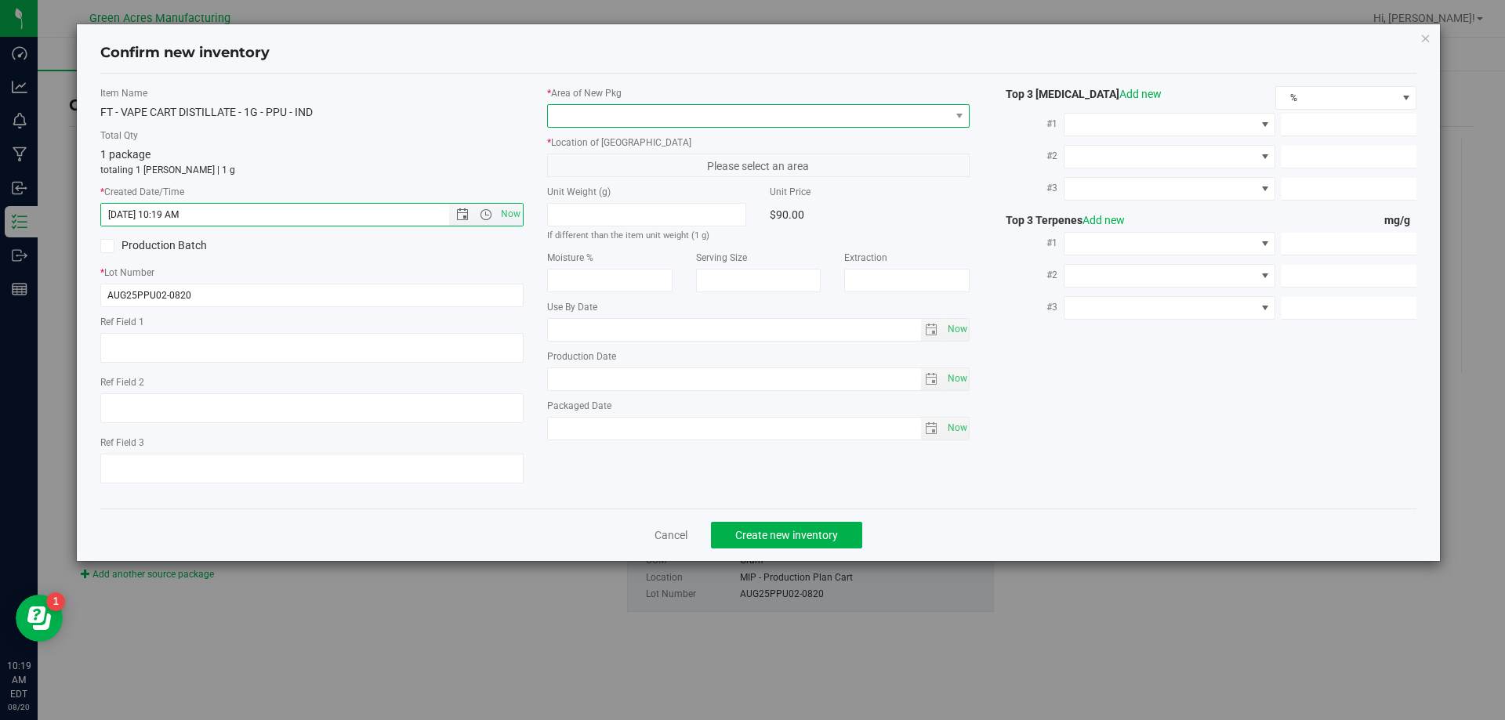
click at [590, 111] on span at bounding box center [749, 116] width 402 height 22
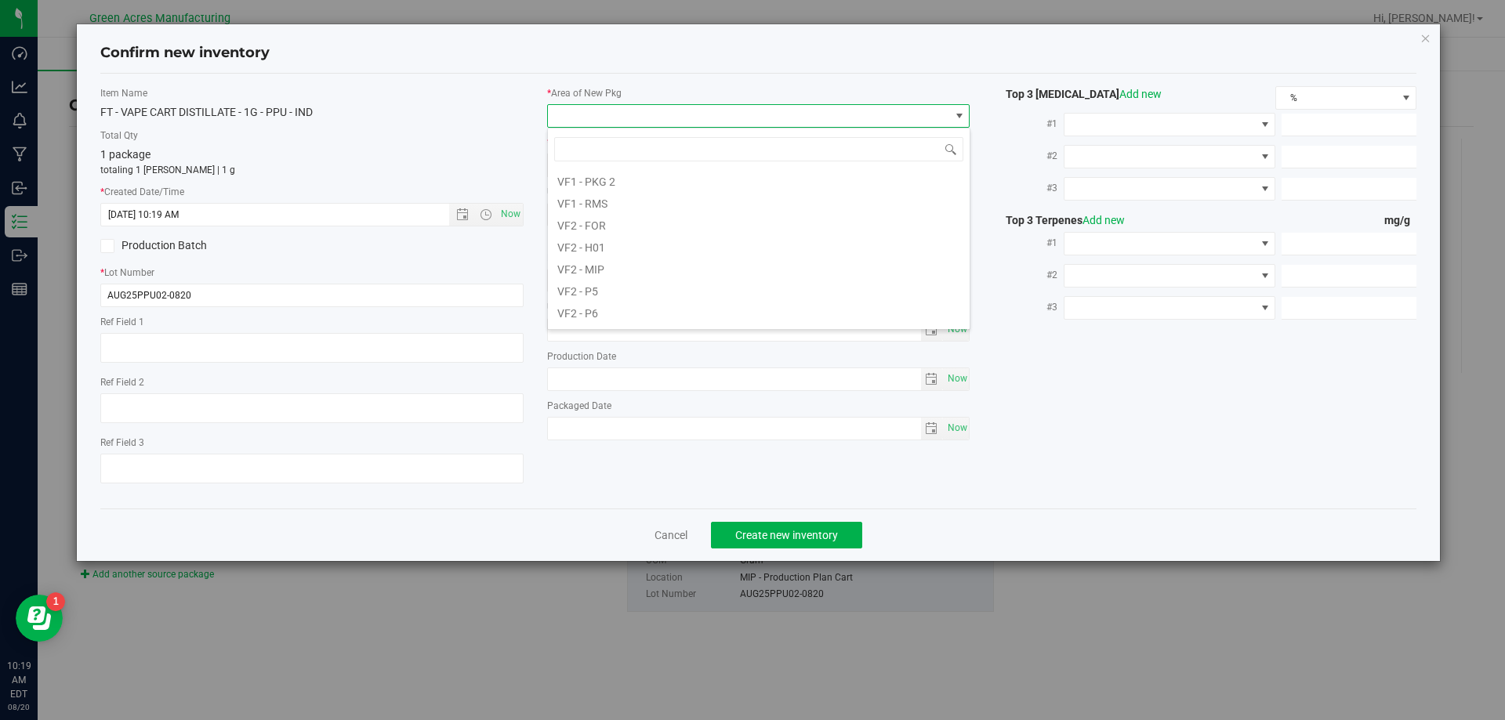
scroll to position [745, 0]
click at [573, 277] on li "VF2 - MIP" at bounding box center [759, 269] width 422 height 22
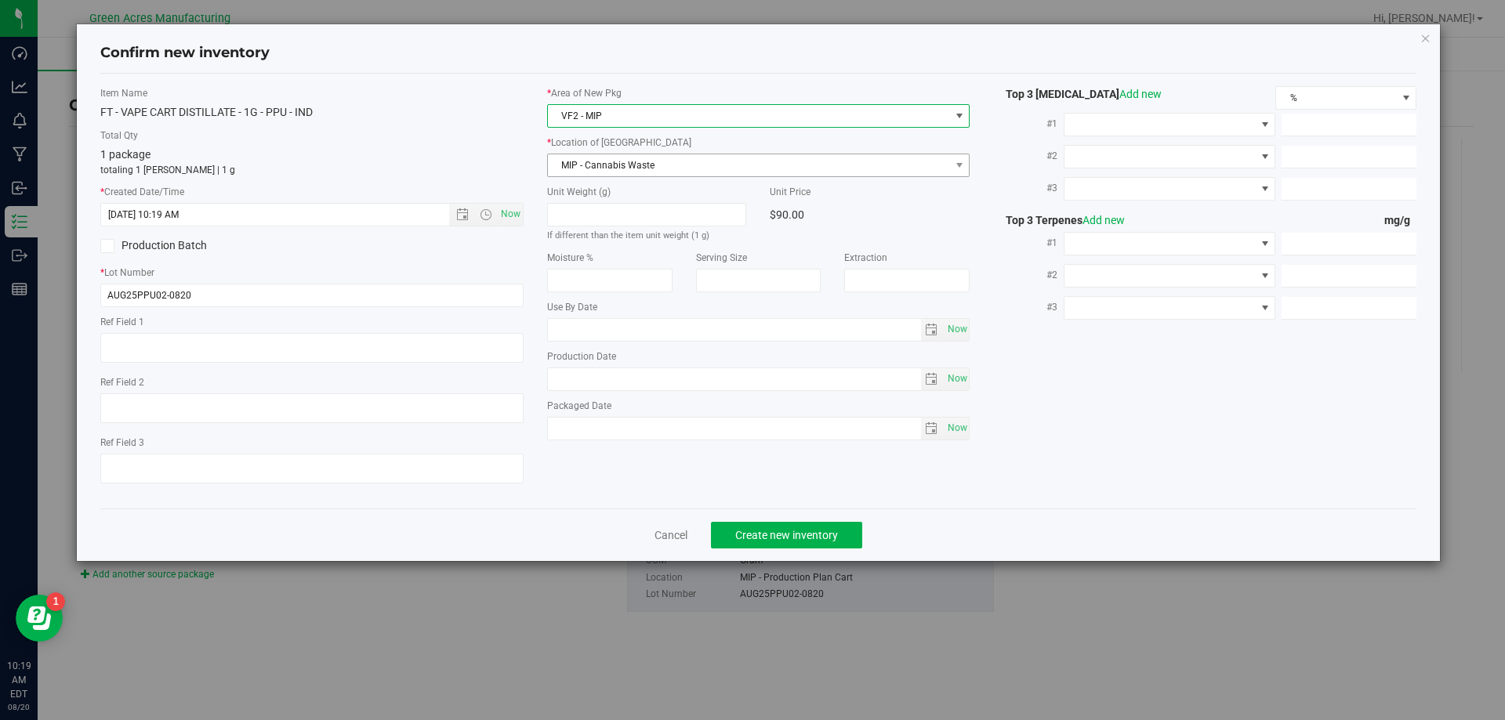
click at [583, 165] on span "MIP - Cannabis Waste" at bounding box center [749, 165] width 402 height 22
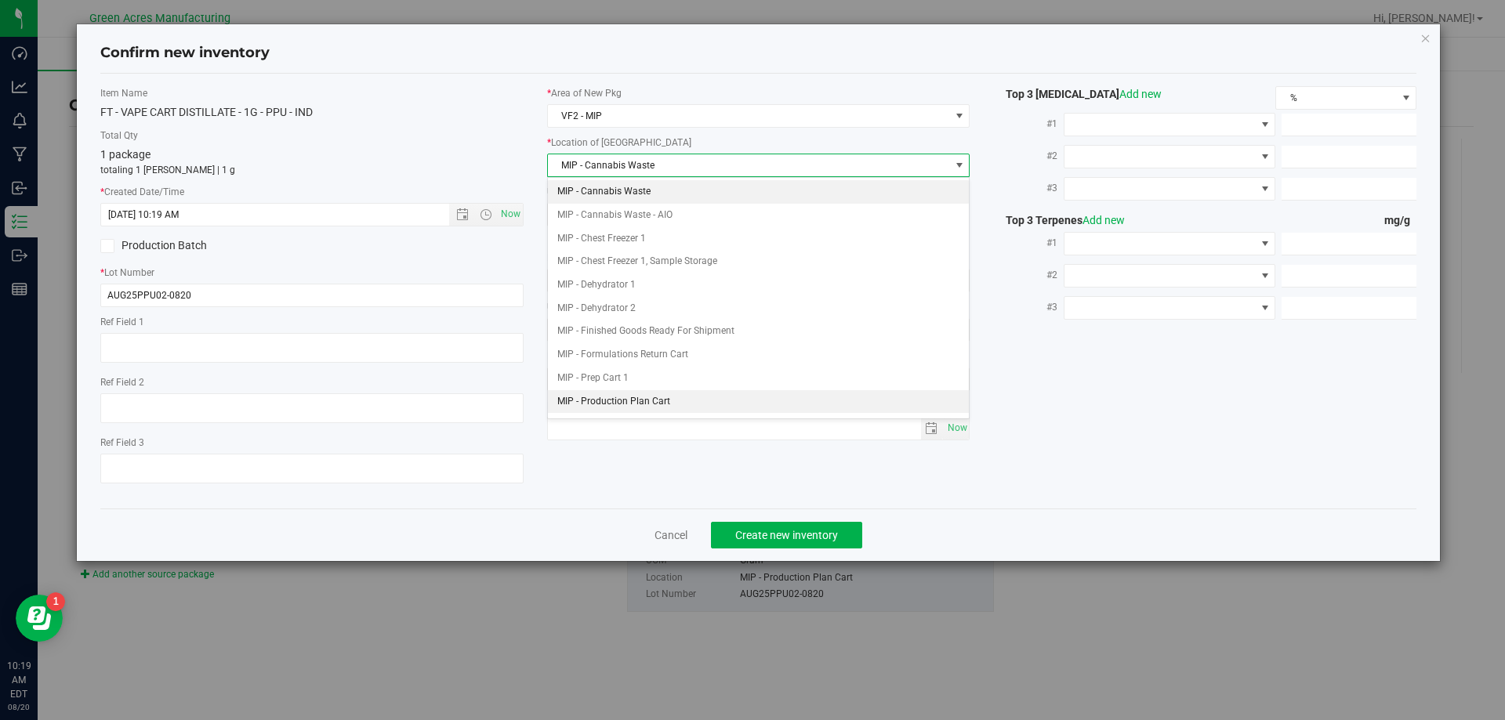
click at [617, 386] on li "MIP - Production Plan Cart" at bounding box center [759, 402] width 422 height 24
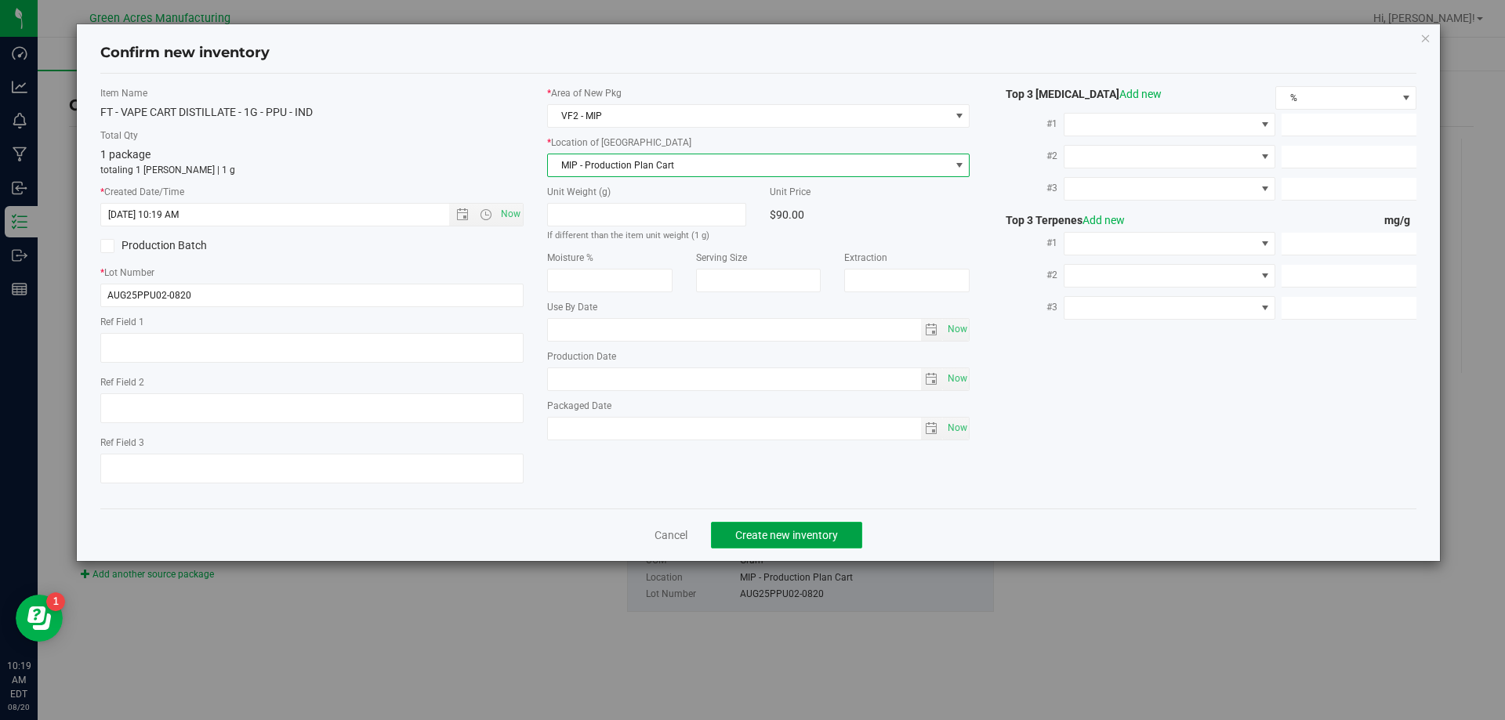
click at [785, 386] on button "Create new inventory" at bounding box center [786, 535] width 151 height 27
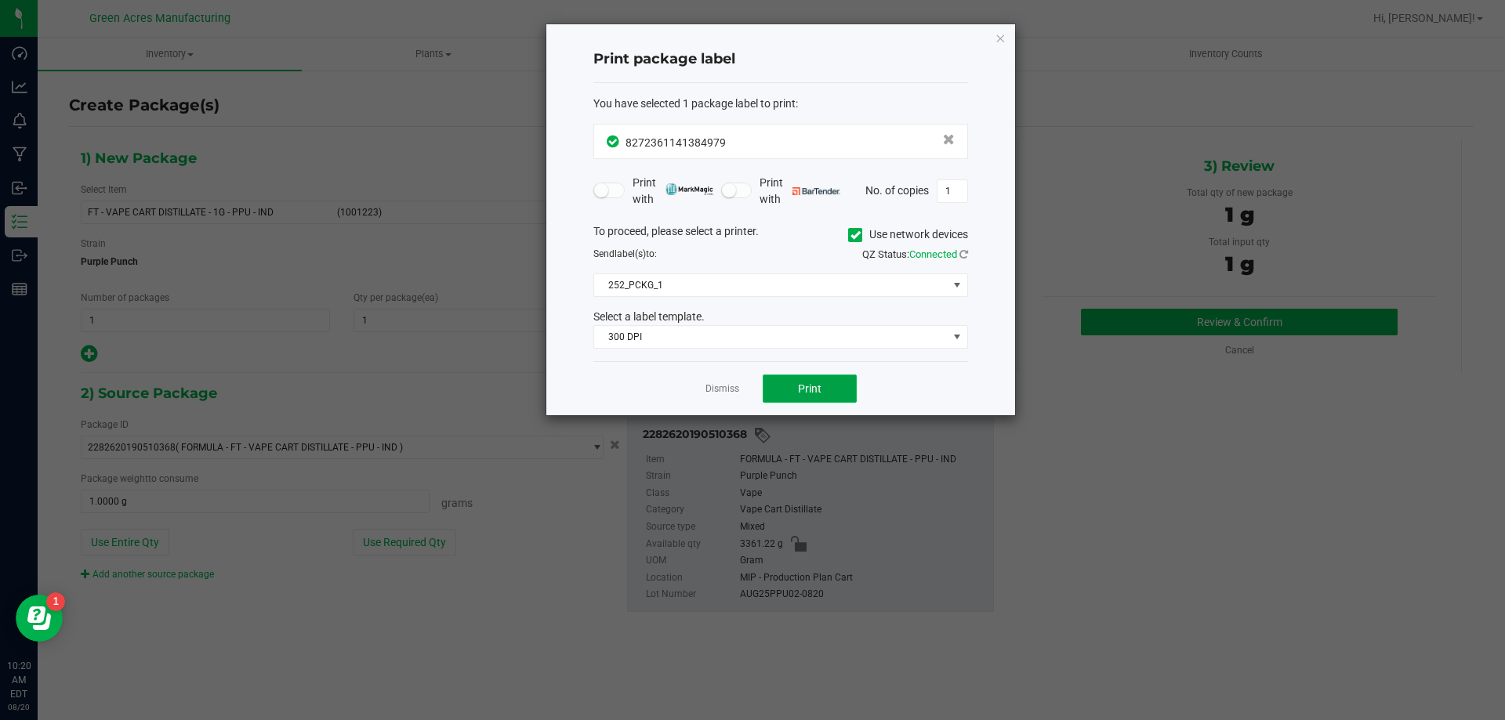
click at [802, 386] on span "Print" at bounding box center [810, 388] width 24 height 13
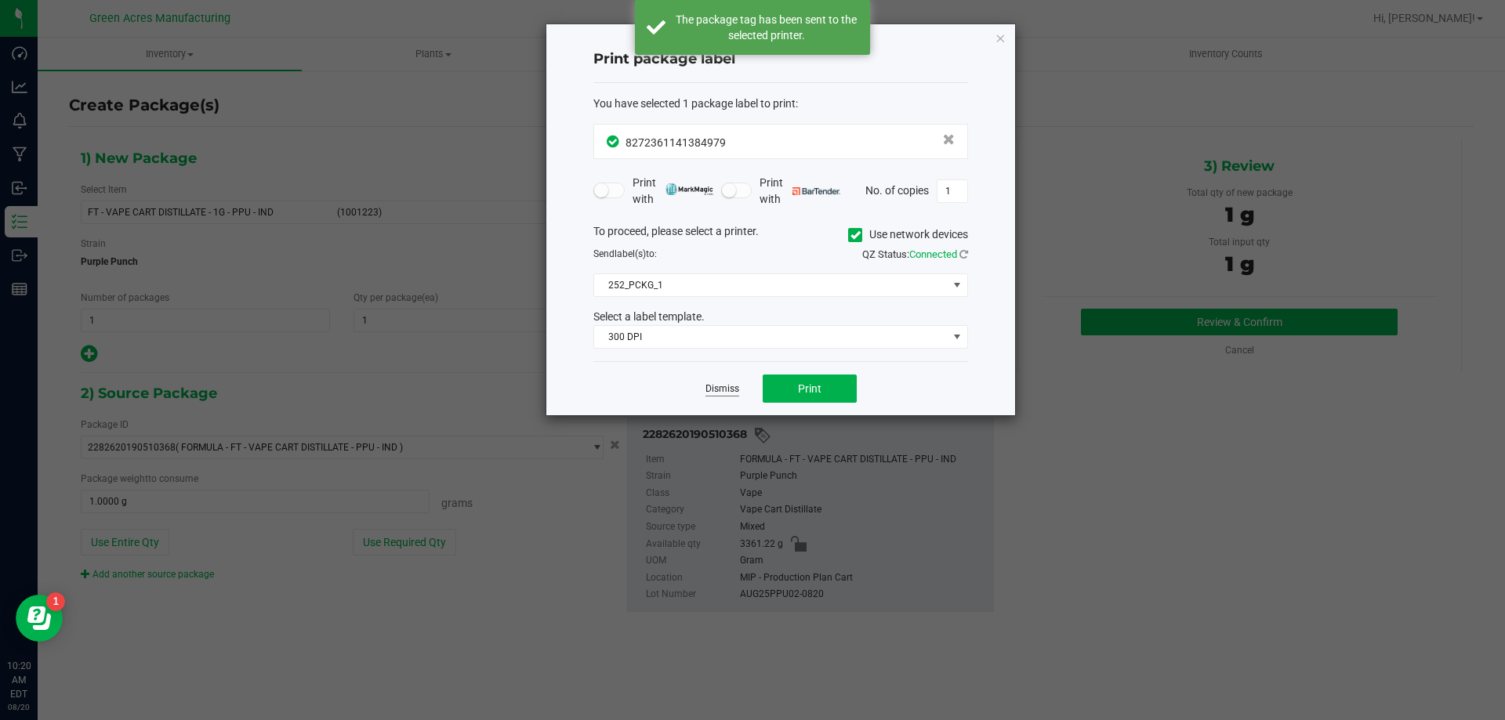
click at [734, 386] on link "Dismiss" at bounding box center [722, 388] width 34 height 13
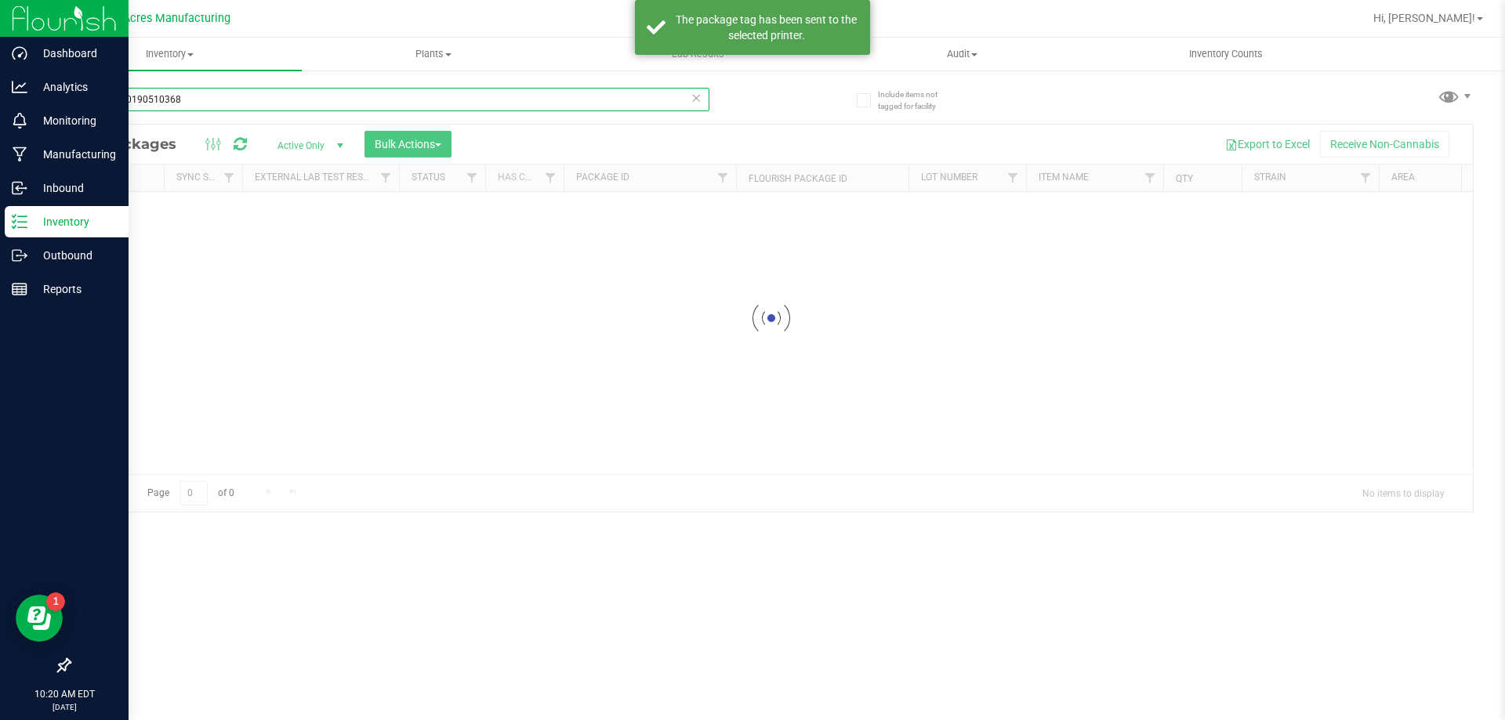
drag, startPoint x: 223, startPoint y: 96, endPoint x: 0, endPoint y: 207, distance: 249.5
click at [0, 181] on div "Dashboard Analytics Monitoring Manufacturing Inbound Inventory Outbound Reports…" at bounding box center [752, 360] width 1505 height 720
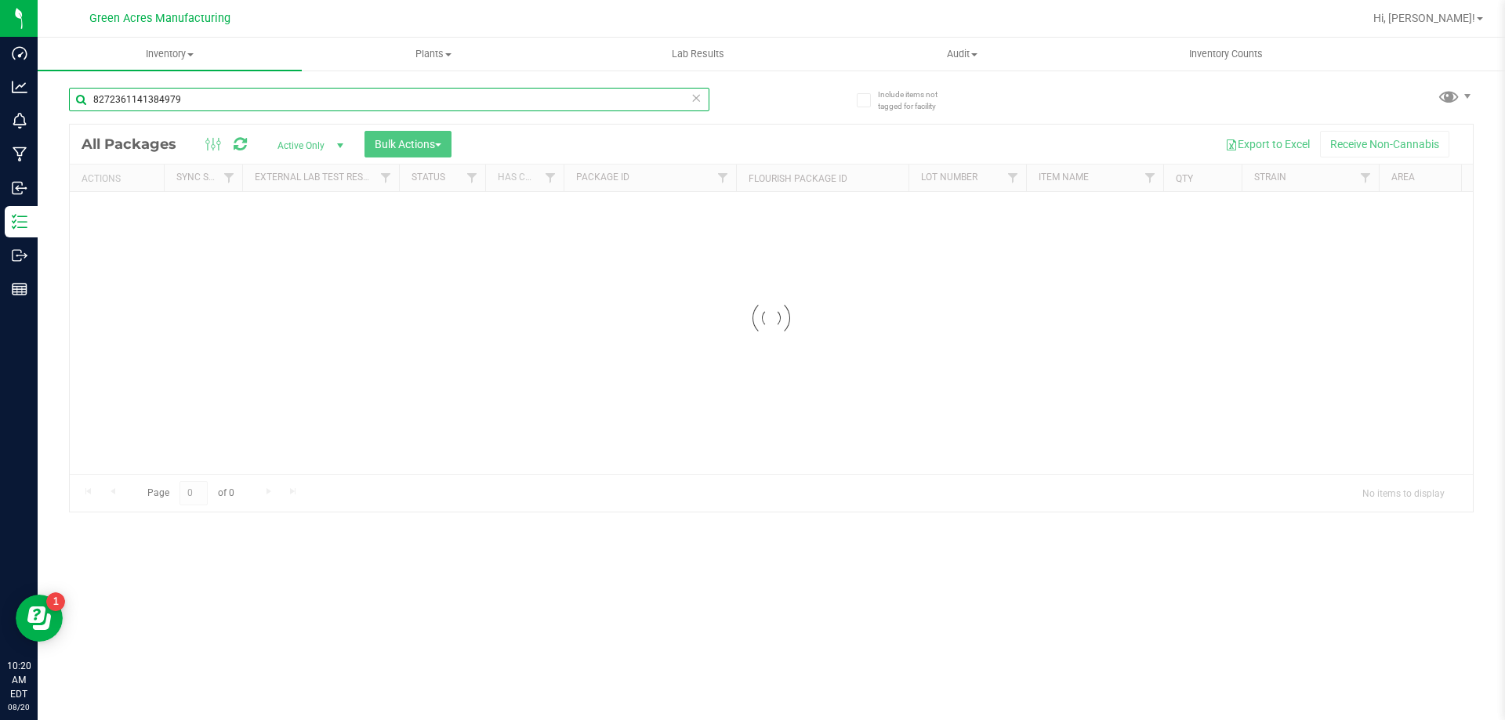
type input "8272361141384979"
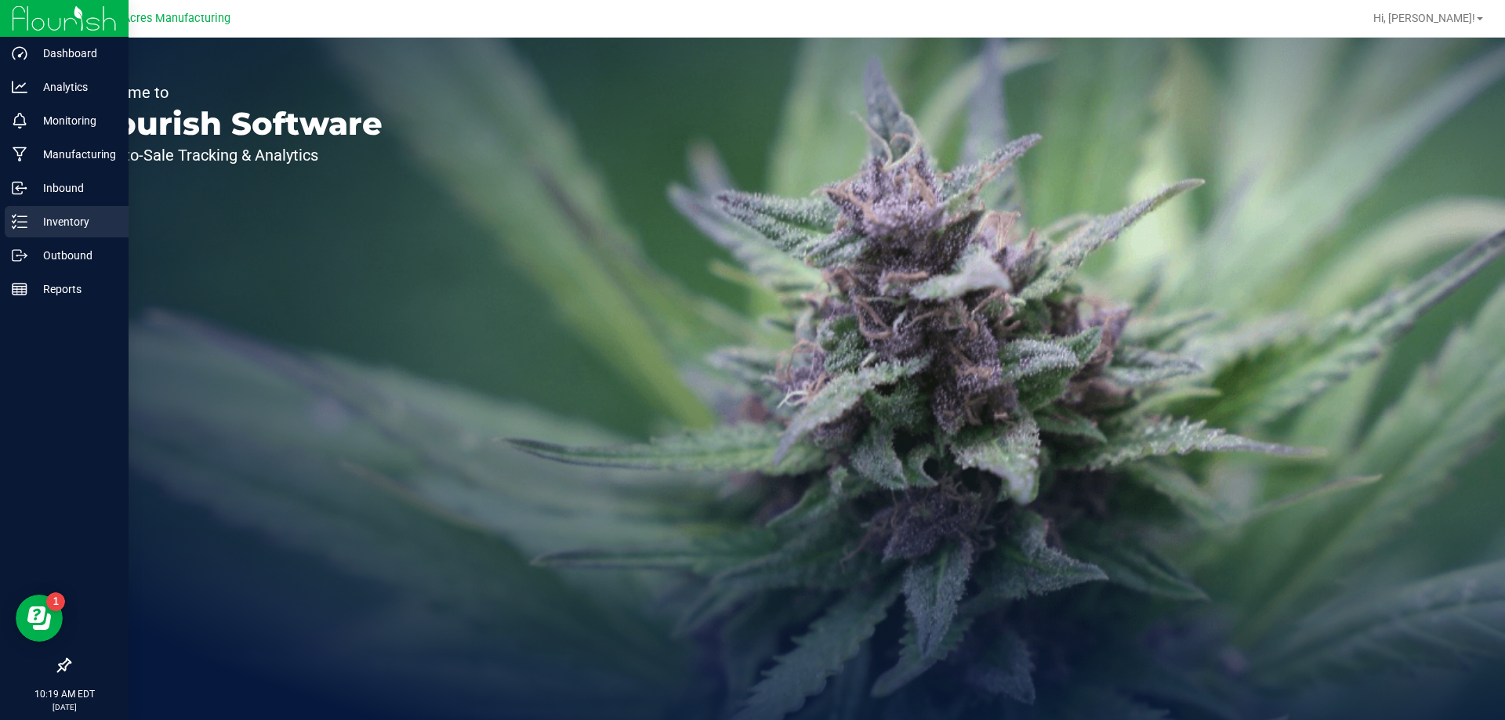
click at [9, 226] on div "Inventory" at bounding box center [67, 221] width 124 height 31
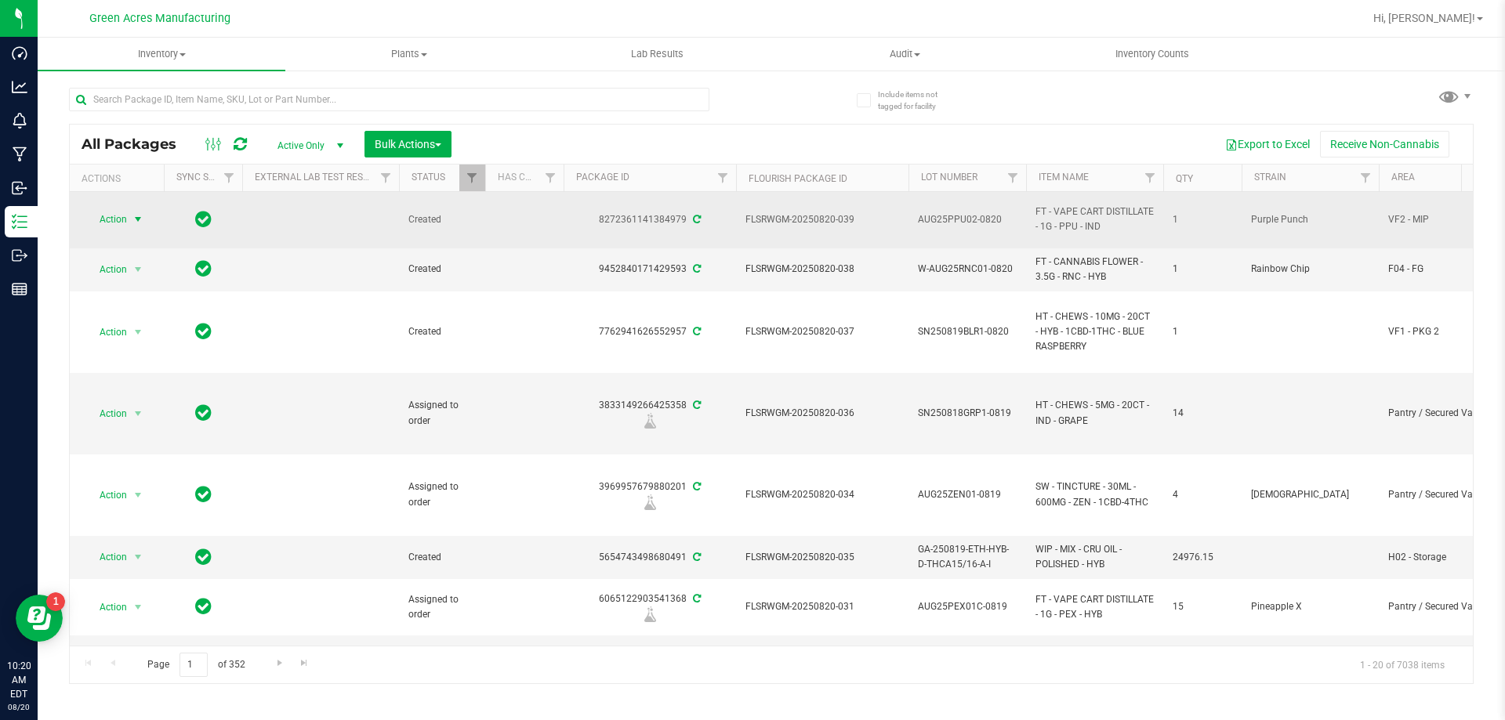
click at [109, 220] on span "Action" at bounding box center [106, 219] width 42 height 22
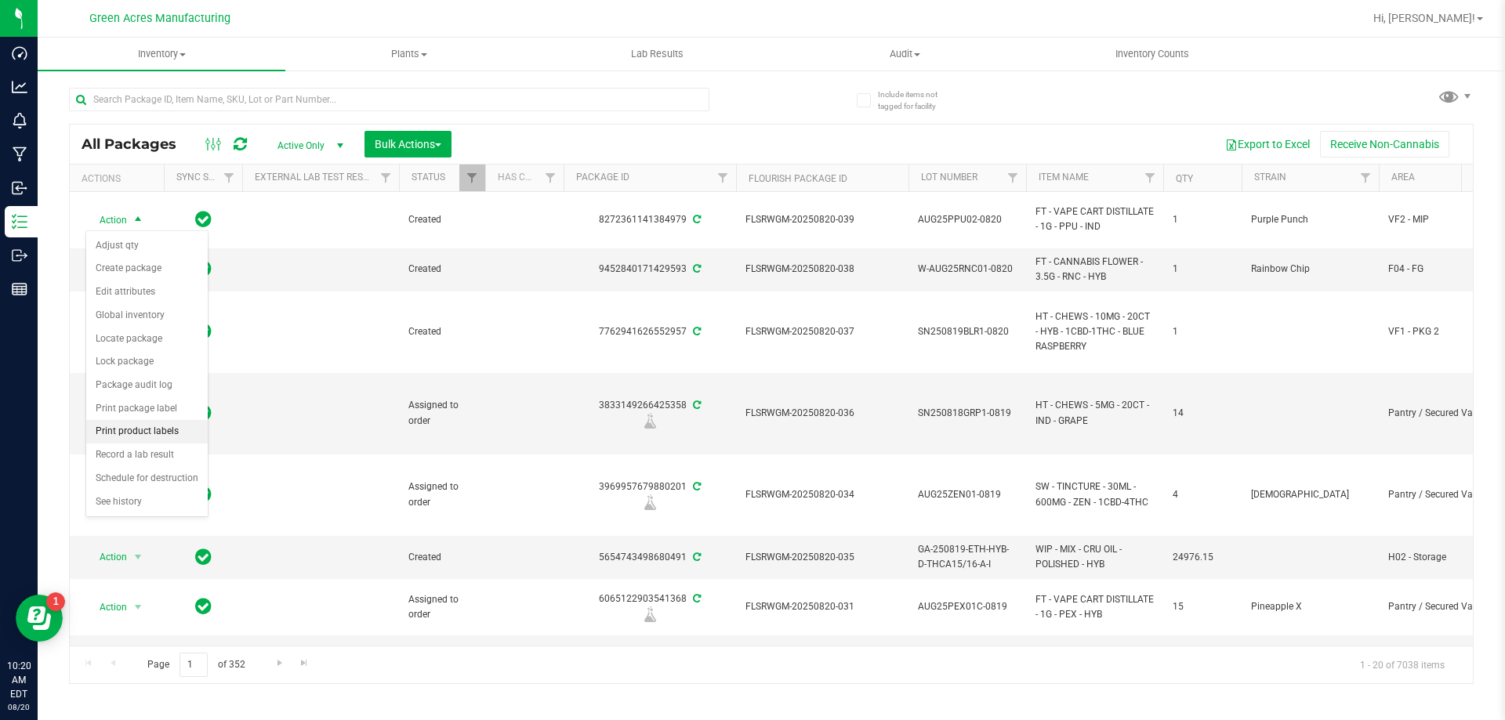
click at [150, 426] on li "Print product labels" at bounding box center [146, 432] width 121 height 24
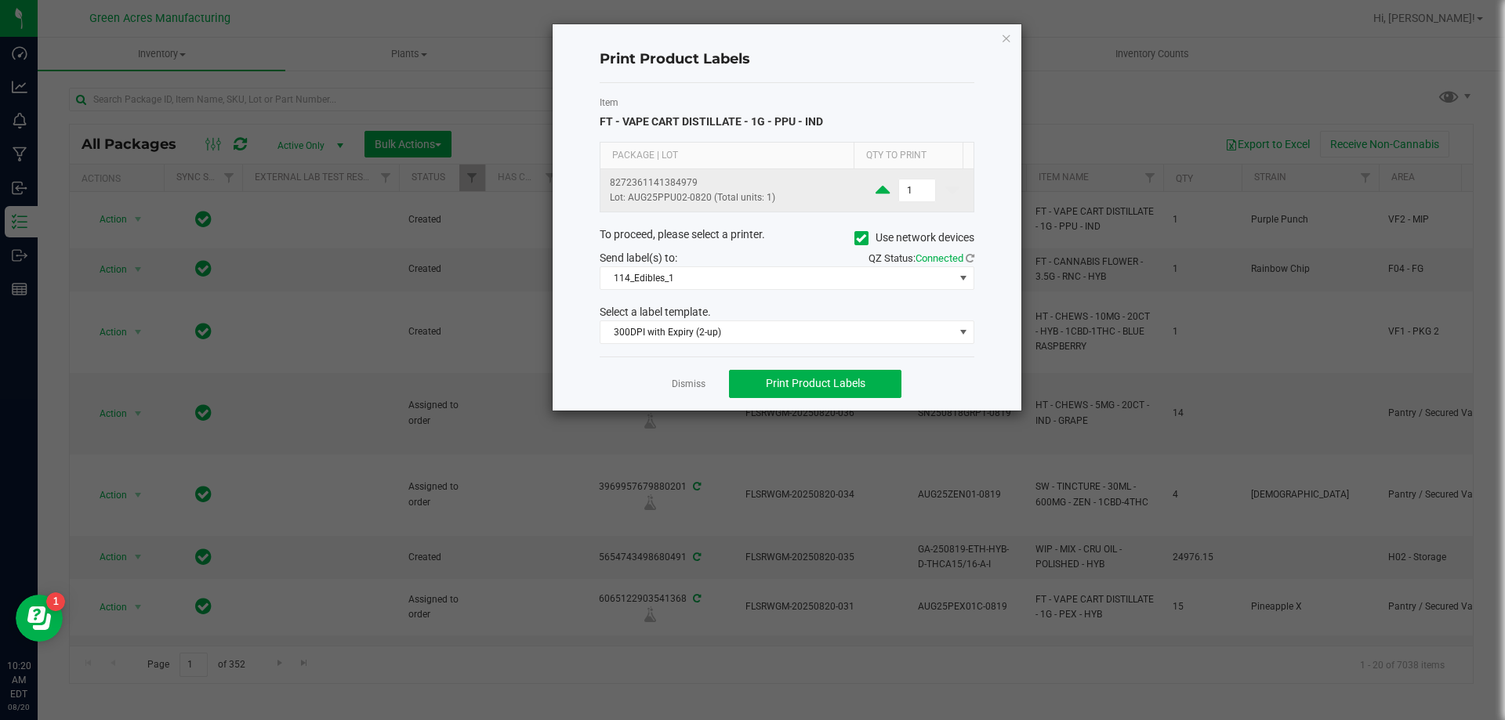
click at [875, 193] on icon at bounding box center [882, 190] width 14 height 20
click at [737, 297] on div "Item FT - VAPE CART DISTILLATE - 1G - PPU - IND Package | Lot Qty to Print 8272…" at bounding box center [787, 220] width 375 height 274
click at [733, 290] on div "Item FT - VAPE CART DISTILLATE - 1G - PPU - IND Package | Lot Qty to Print 8272…" at bounding box center [787, 220] width 375 height 274
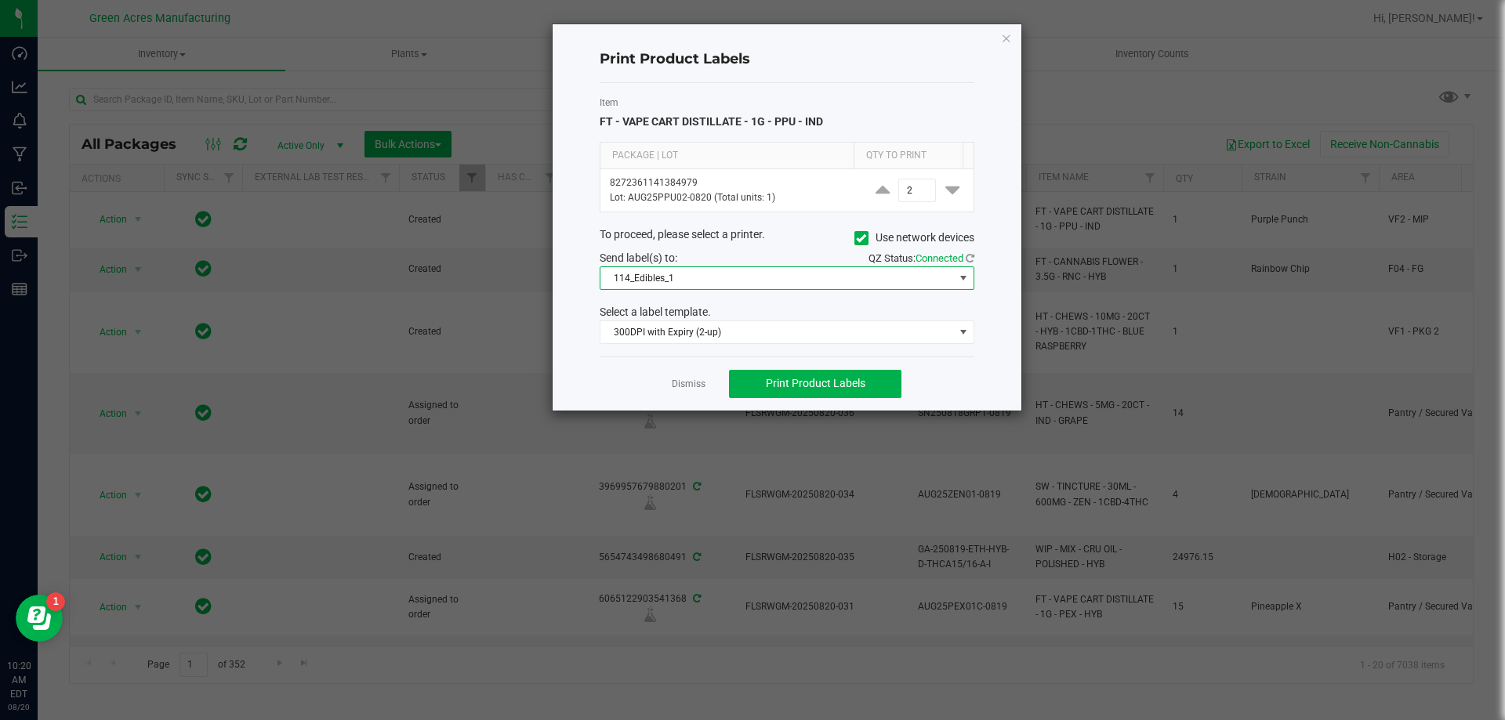
click at [726, 289] on span "114_Edibles_1" at bounding box center [787, 278] width 375 height 24
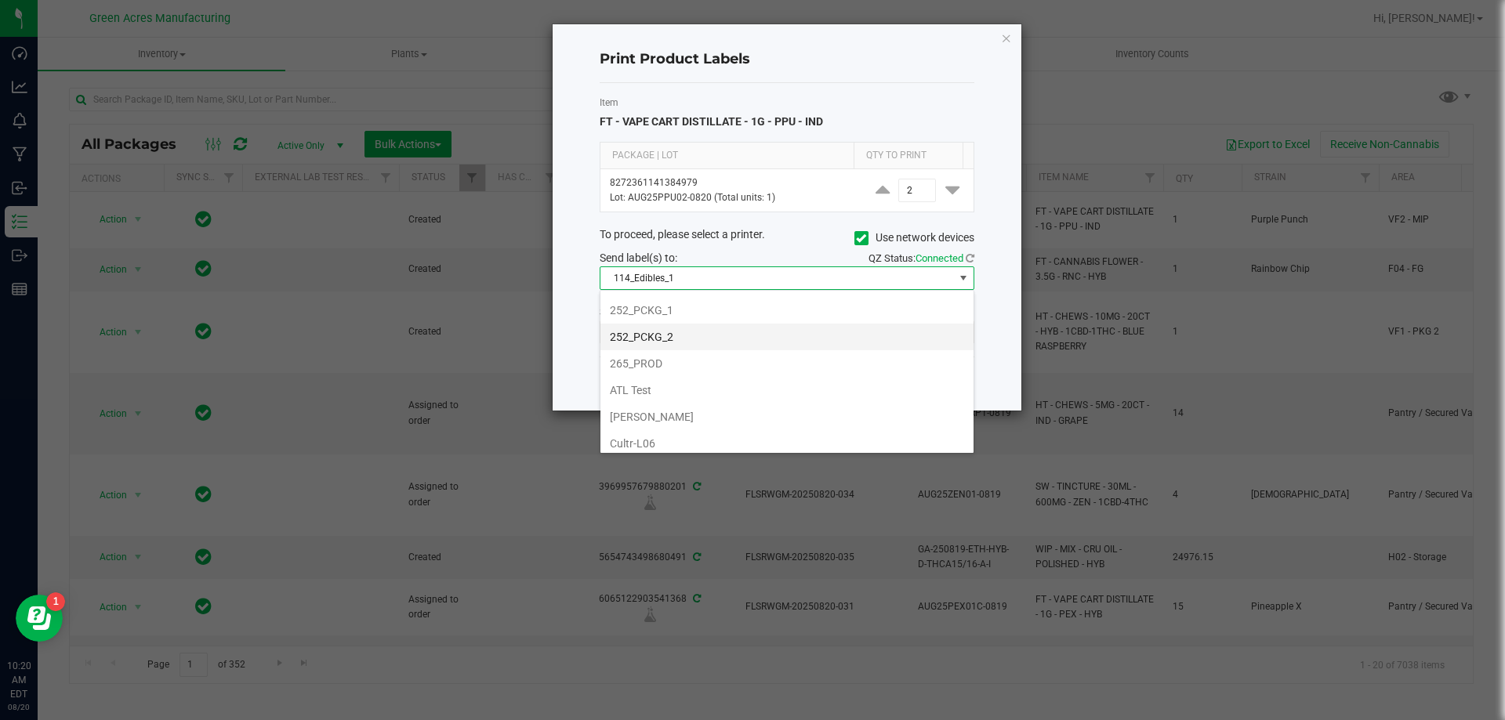
scroll to position [235, 0]
click at [658, 317] on li "252_PCKG_2" at bounding box center [786, 311] width 373 height 27
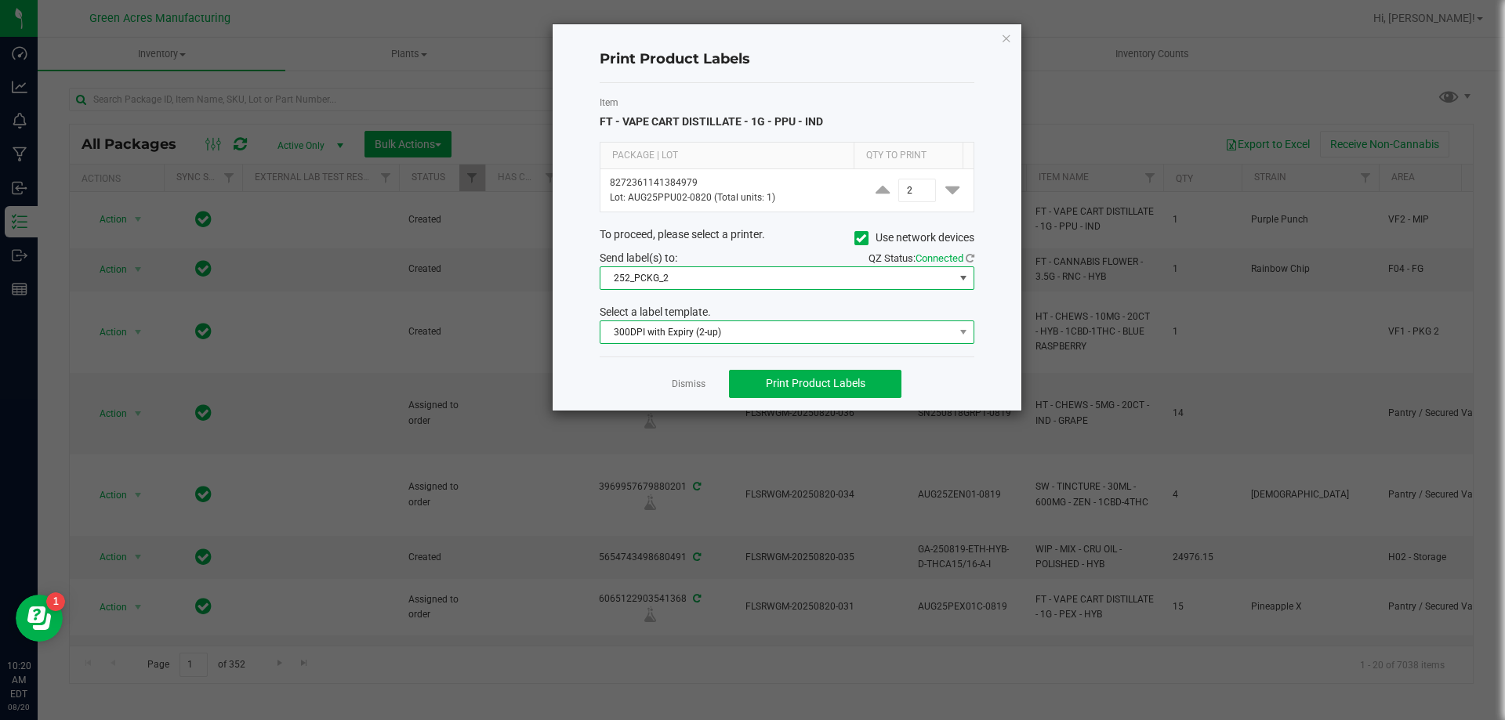
click at [748, 337] on span "300DPI with Expiry (2-up)" at bounding box center [776, 332] width 353 height 22
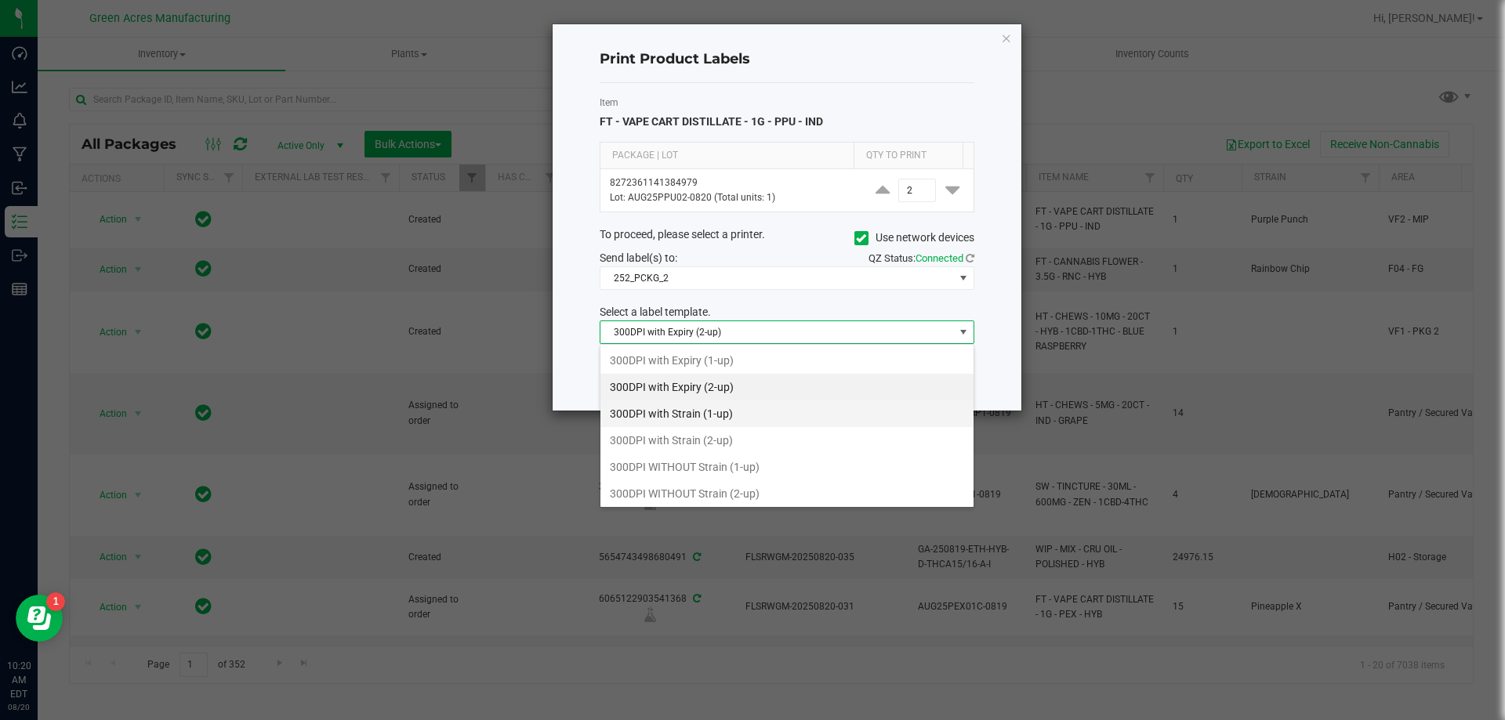
scroll to position [24, 375]
click at [752, 429] on li "300DPI with Strain (2-up)" at bounding box center [786, 440] width 373 height 27
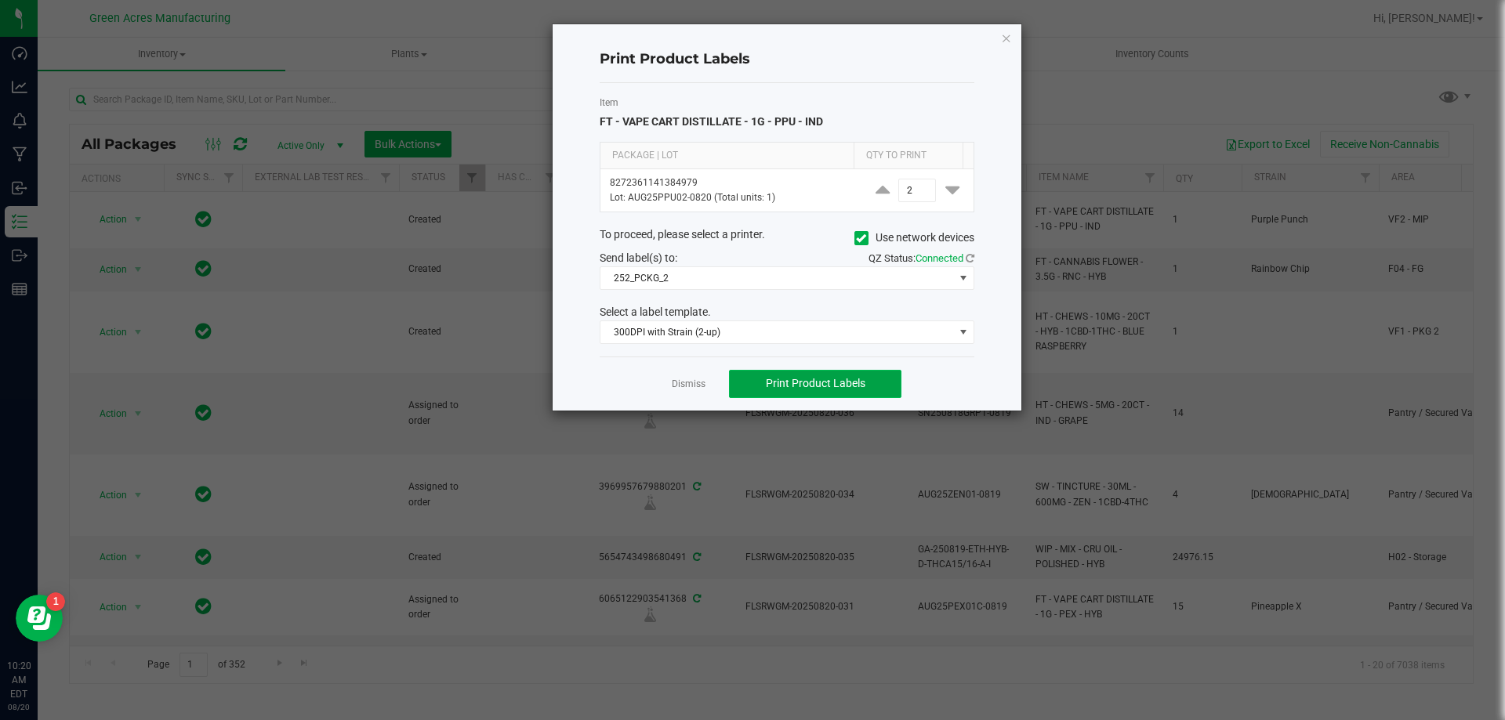
click at [779, 379] on span "Print Product Labels" at bounding box center [816, 383] width 100 height 13
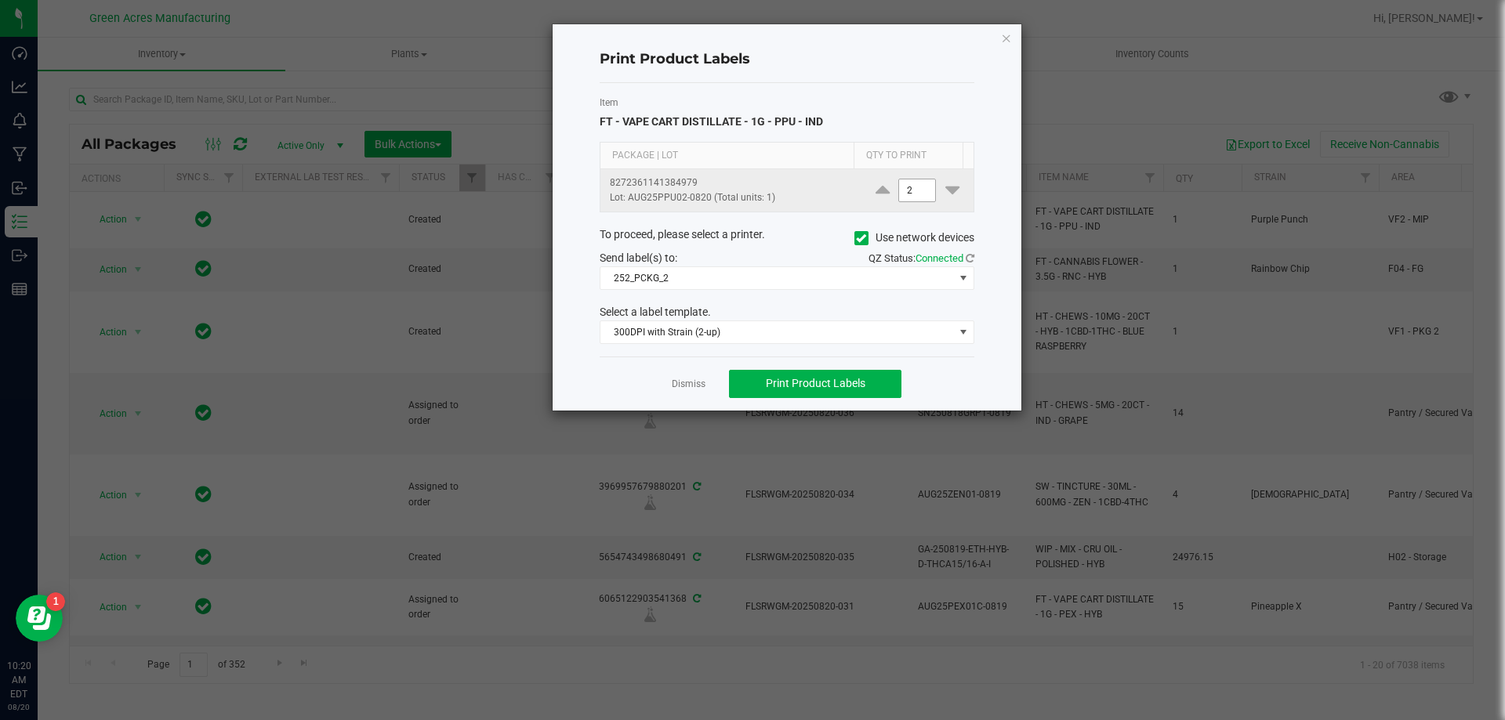
click at [899, 183] on input "2" at bounding box center [917, 190] width 36 height 22
type input "3,000"
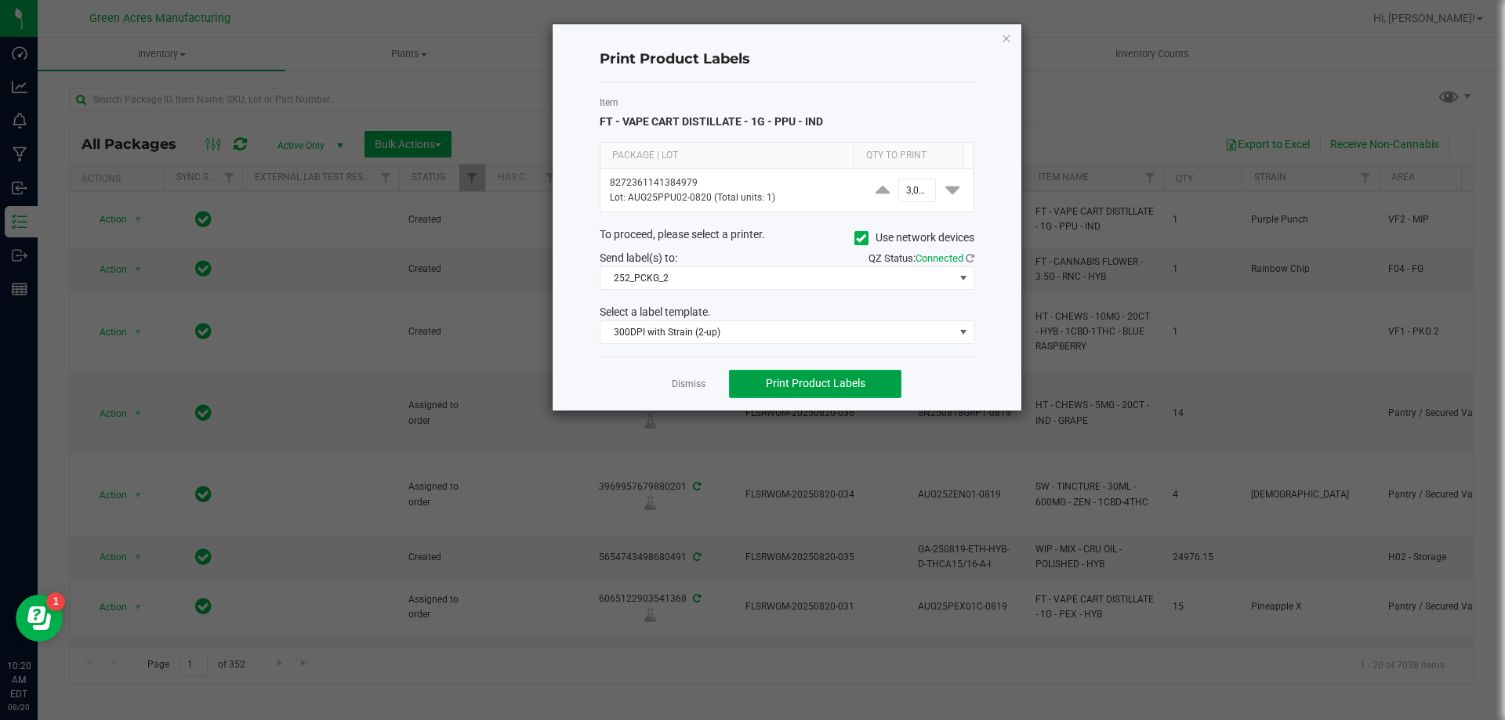
click at [817, 378] on span "Print Product Labels" at bounding box center [816, 383] width 100 height 13
